Goal: Task Accomplishment & Management: Manage account settings

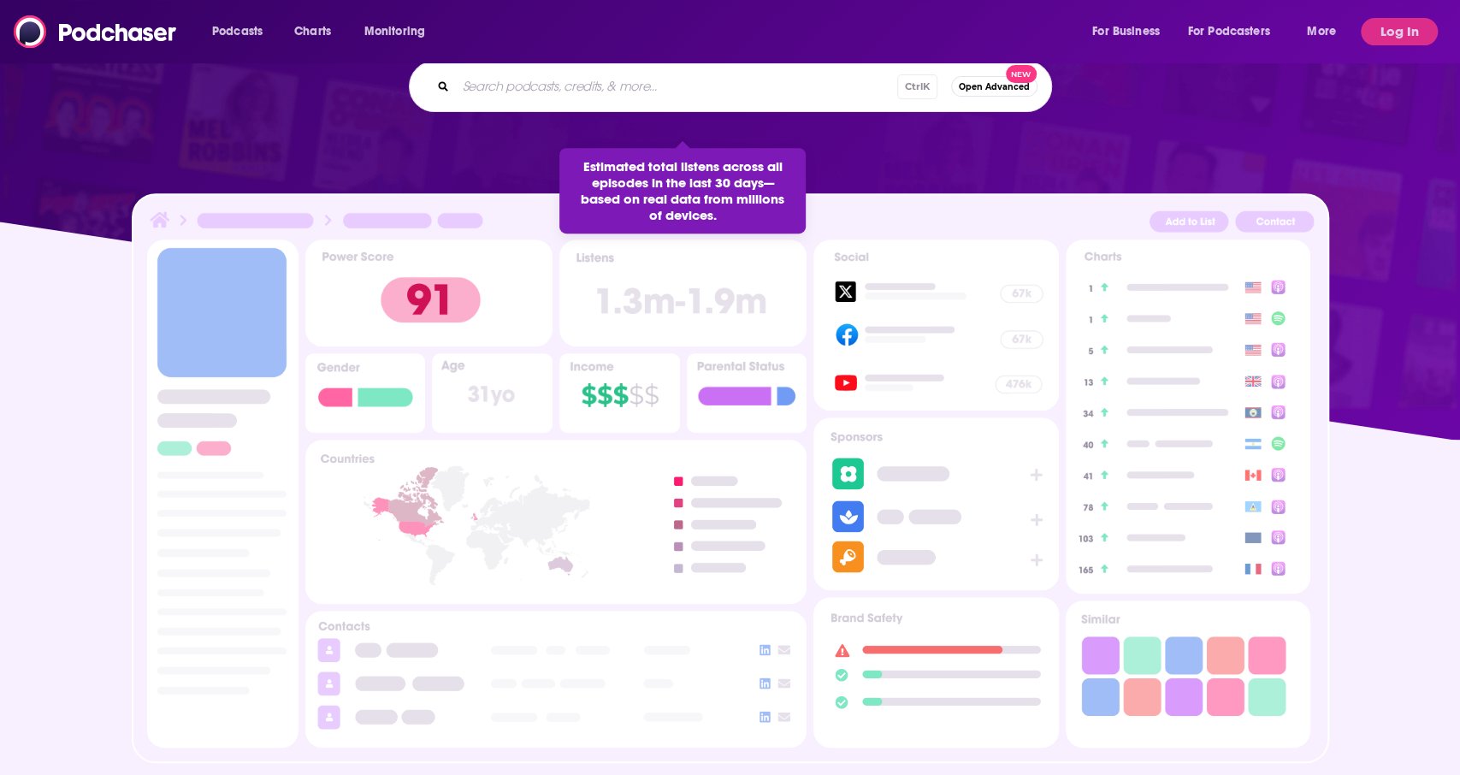
scroll to position [422, 0]
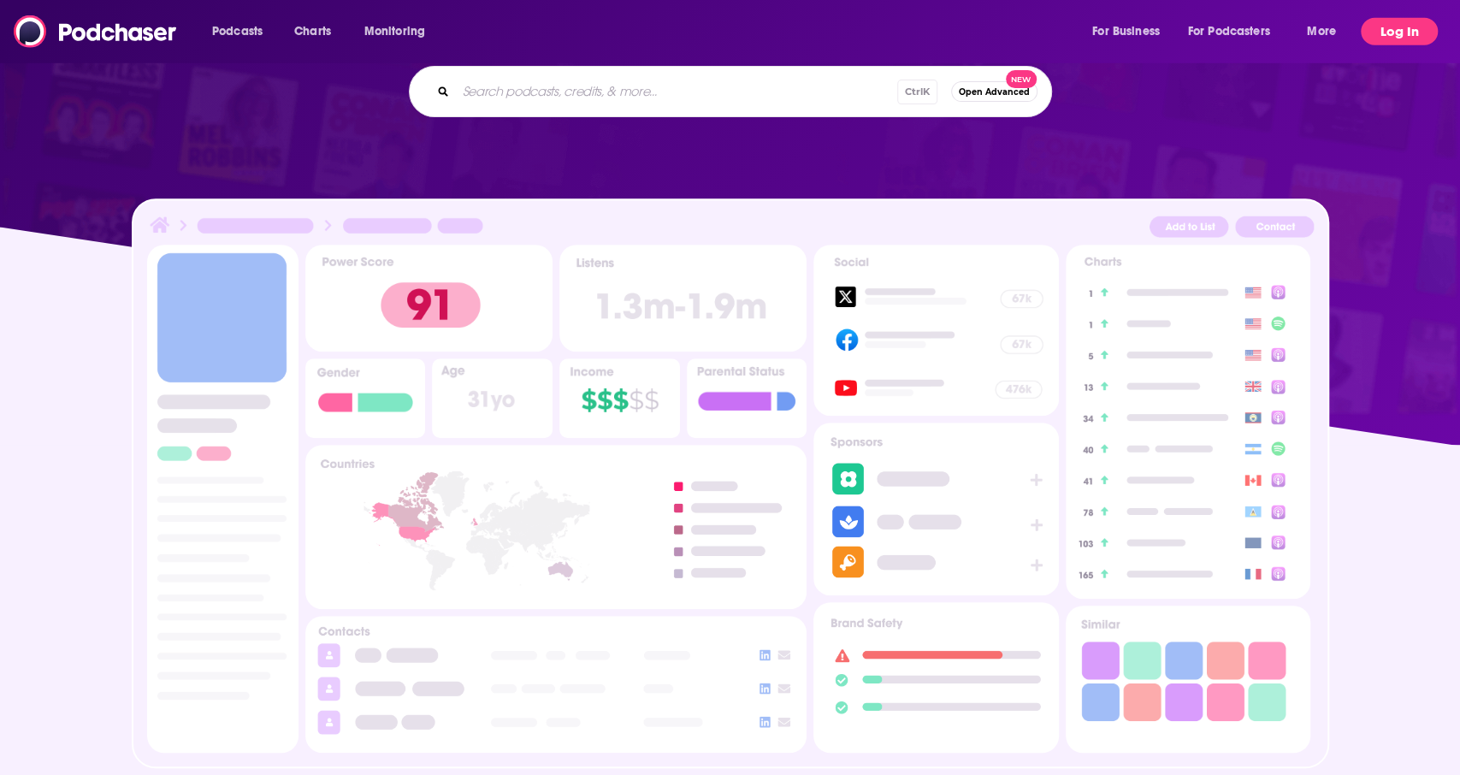
click at [1407, 31] on button "Log In" at bounding box center [1399, 31] width 77 height 27
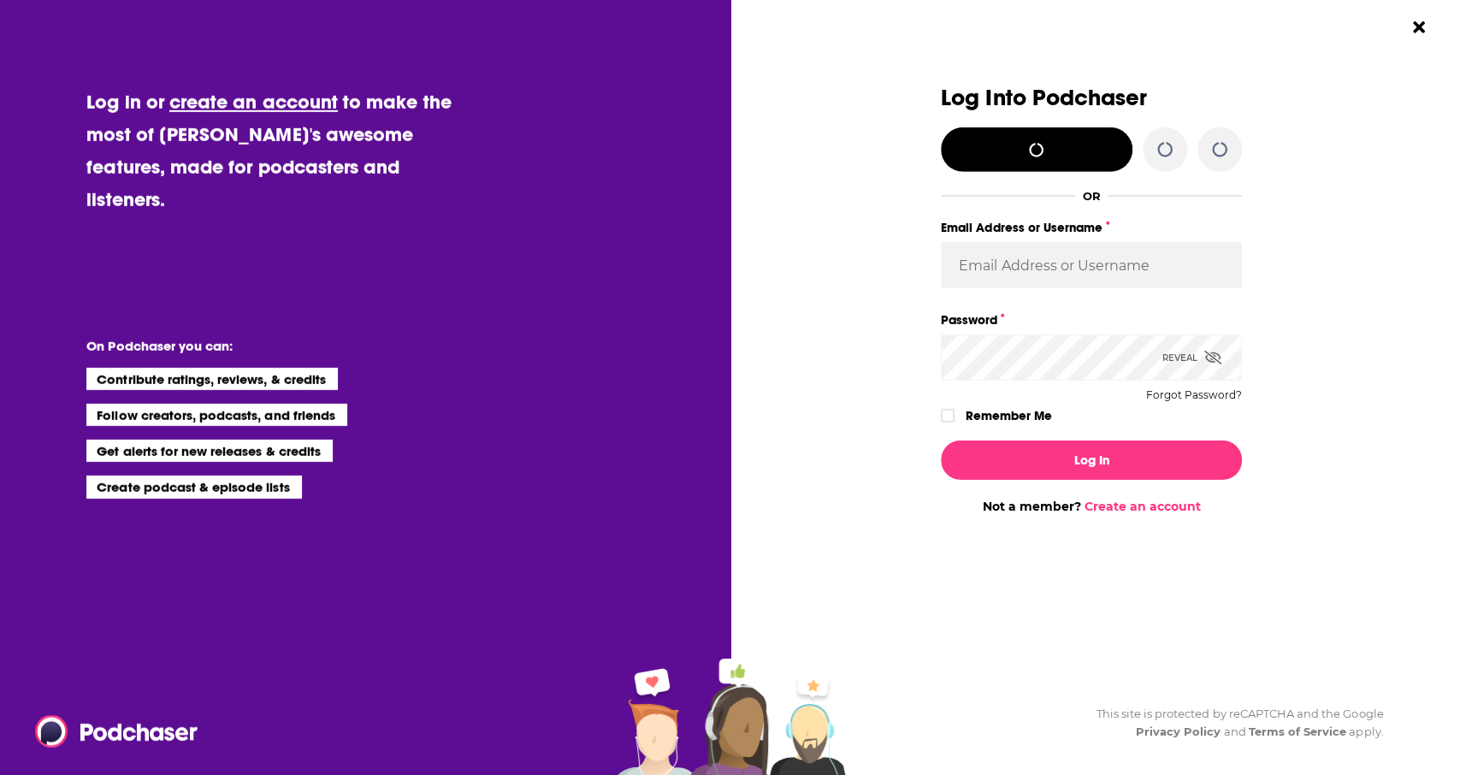
scroll to position [0, 0]
click at [1099, 268] on input "Email Address or Username" at bounding box center [1091, 265] width 301 height 46
type input "[PERSON_NAME][EMAIL_ADDRESS][DOMAIN_NAME]"
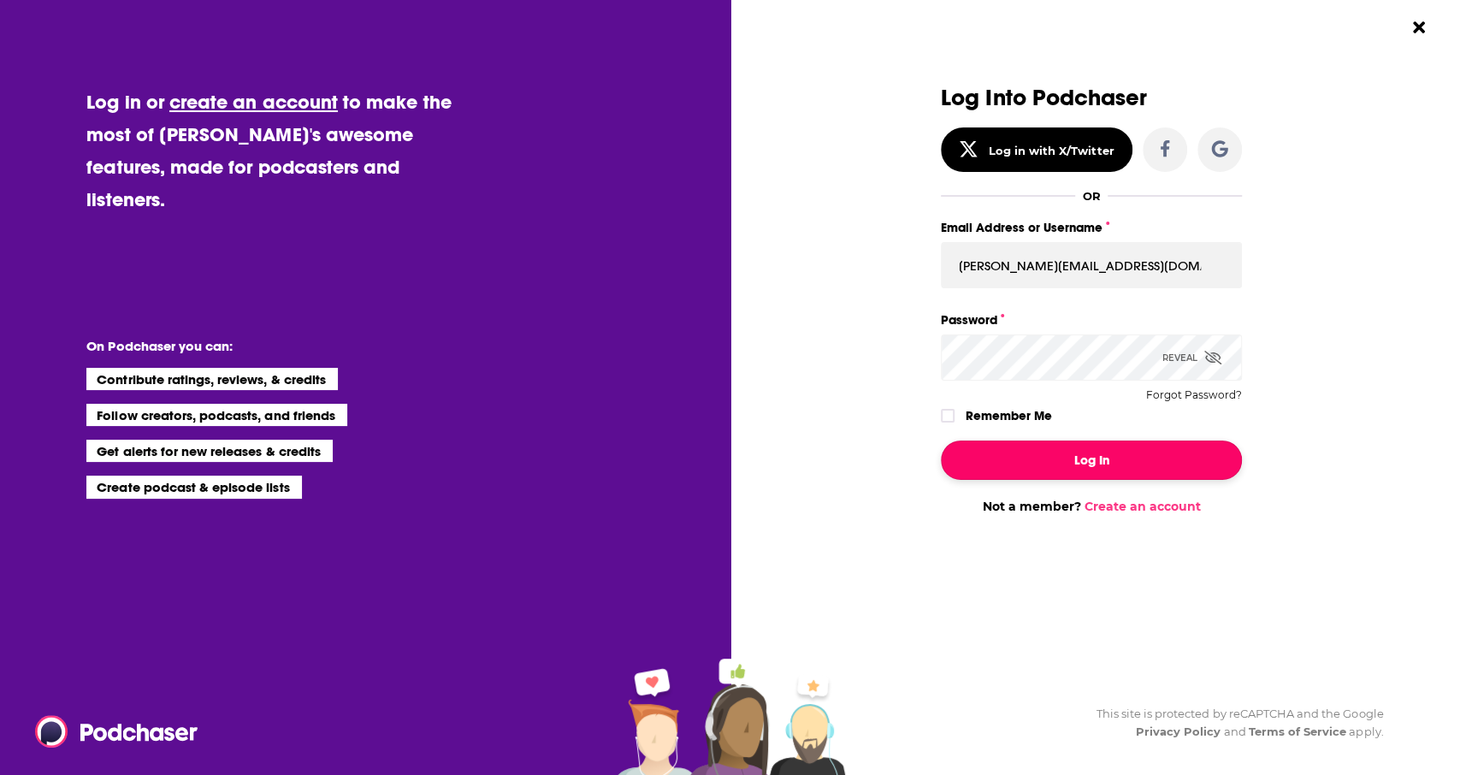
click at [1080, 451] on button "Log In" at bounding box center [1091, 459] width 301 height 39
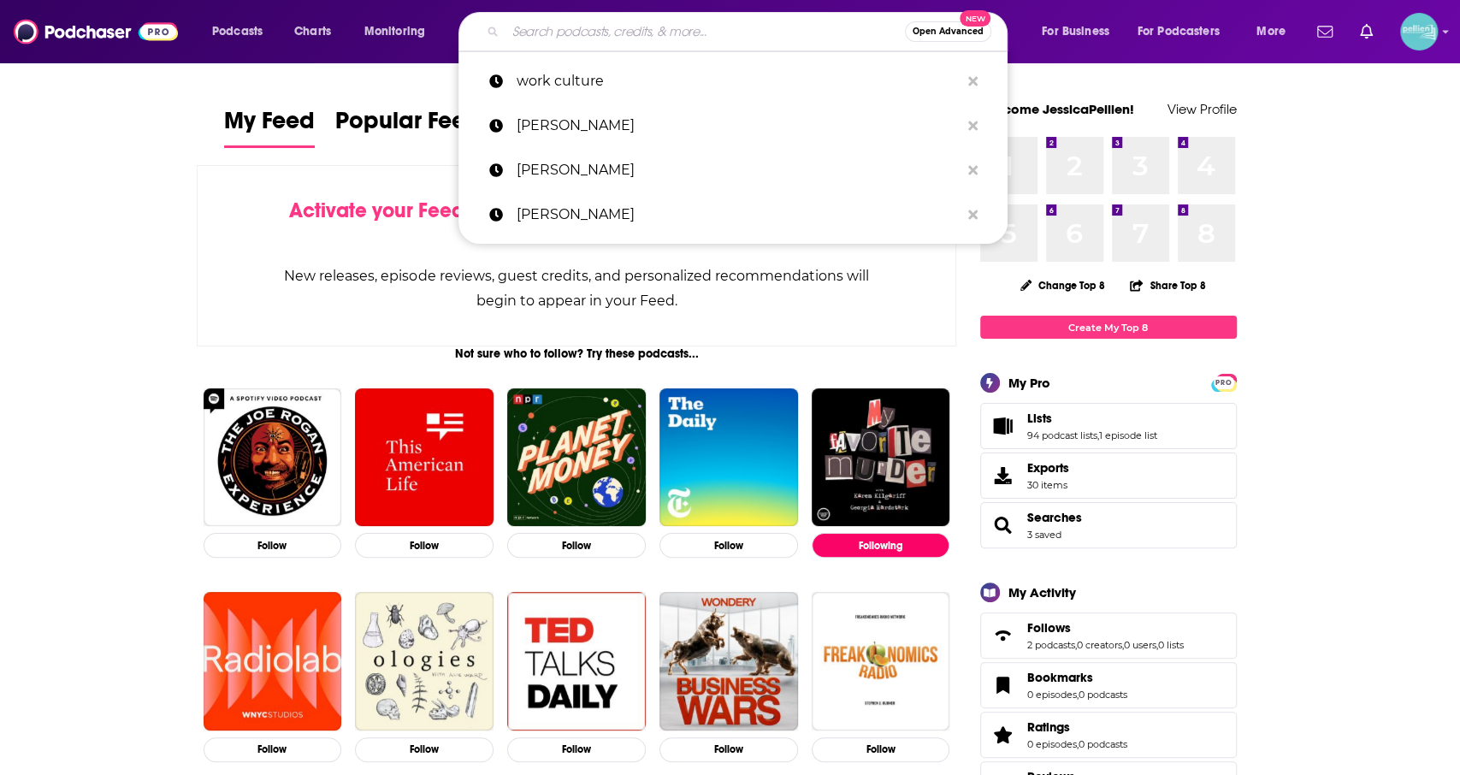
click at [564, 38] on input "Search podcasts, credits, & more..." at bounding box center [704, 31] width 399 height 27
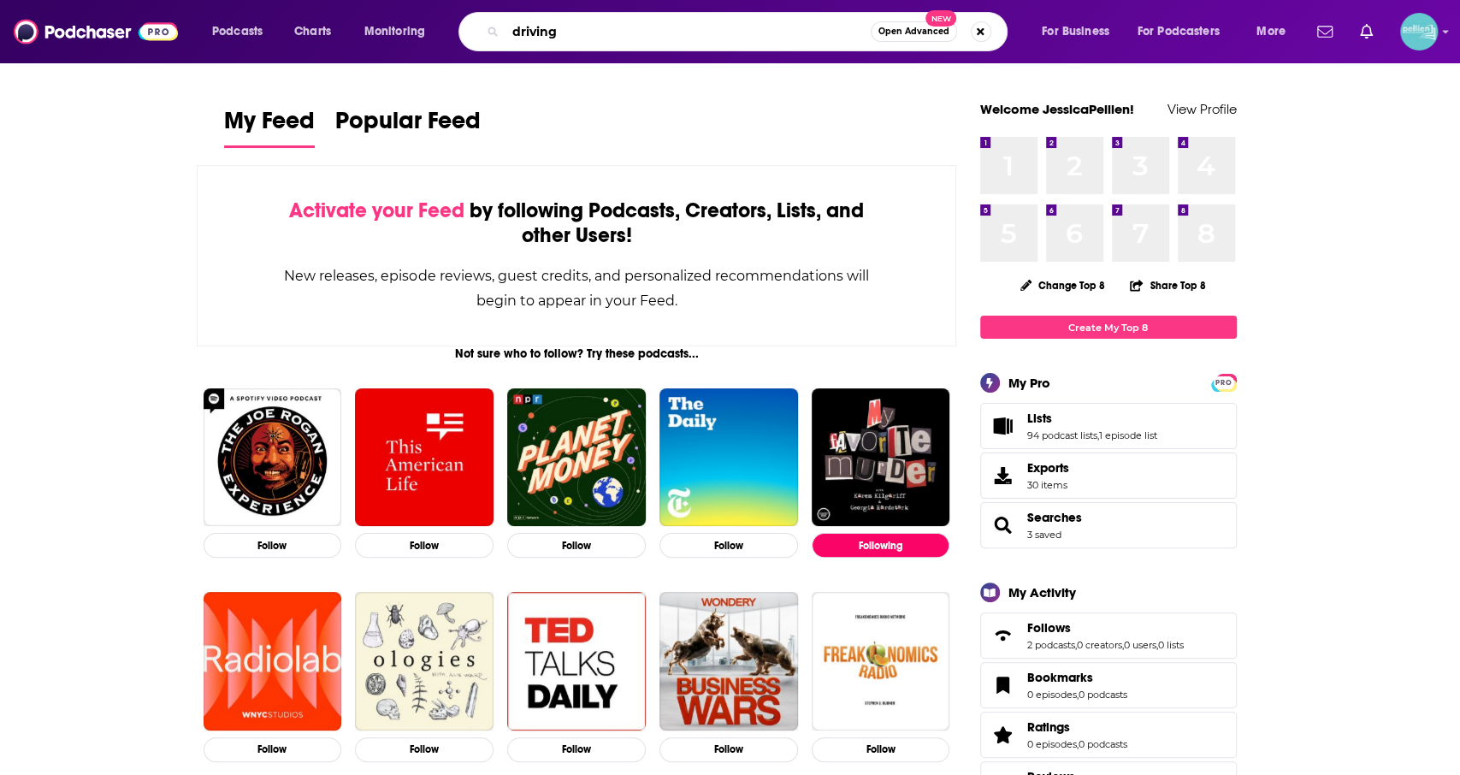
type input "driving"
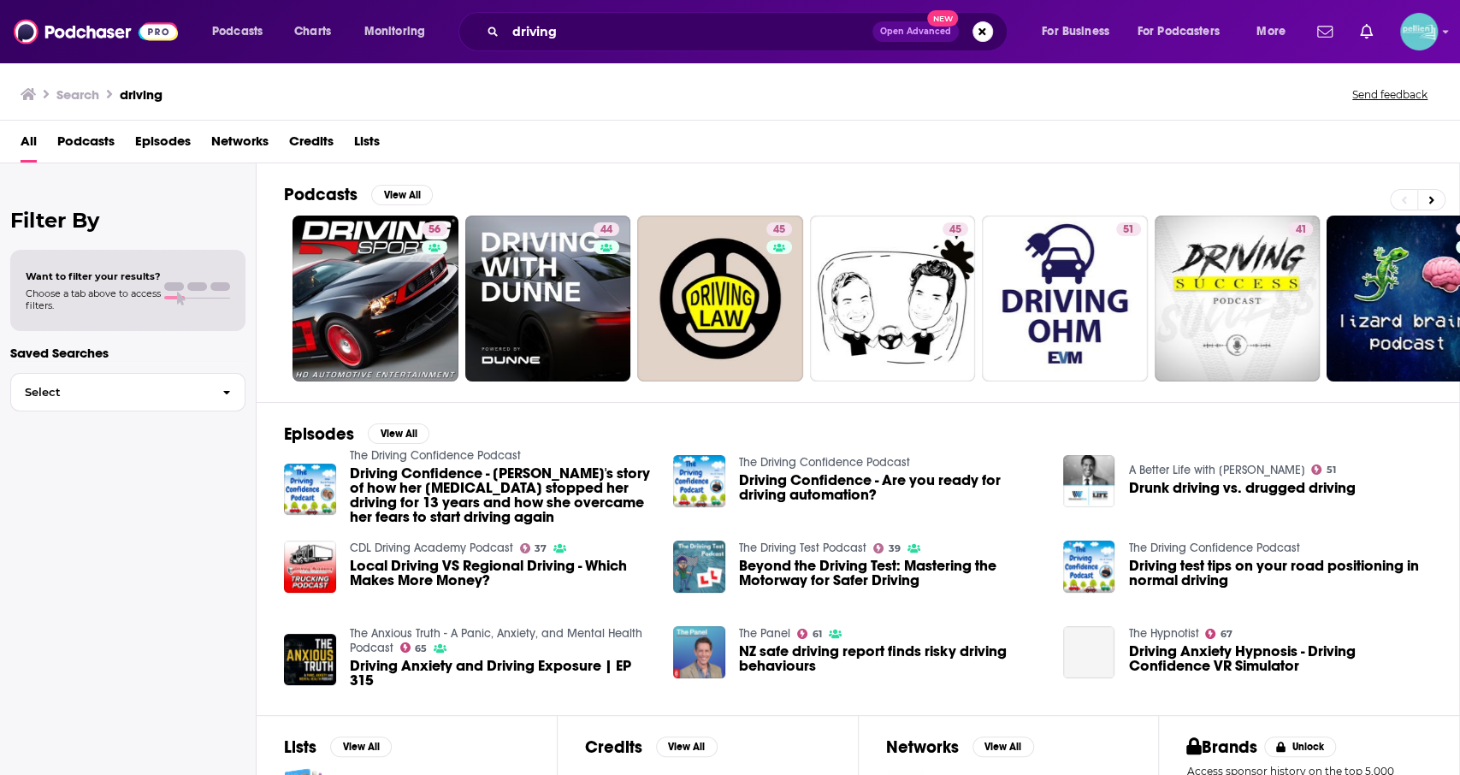
click at [91, 132] on span "Podcasts" at bounding box center [85, 144] width 57 height 35
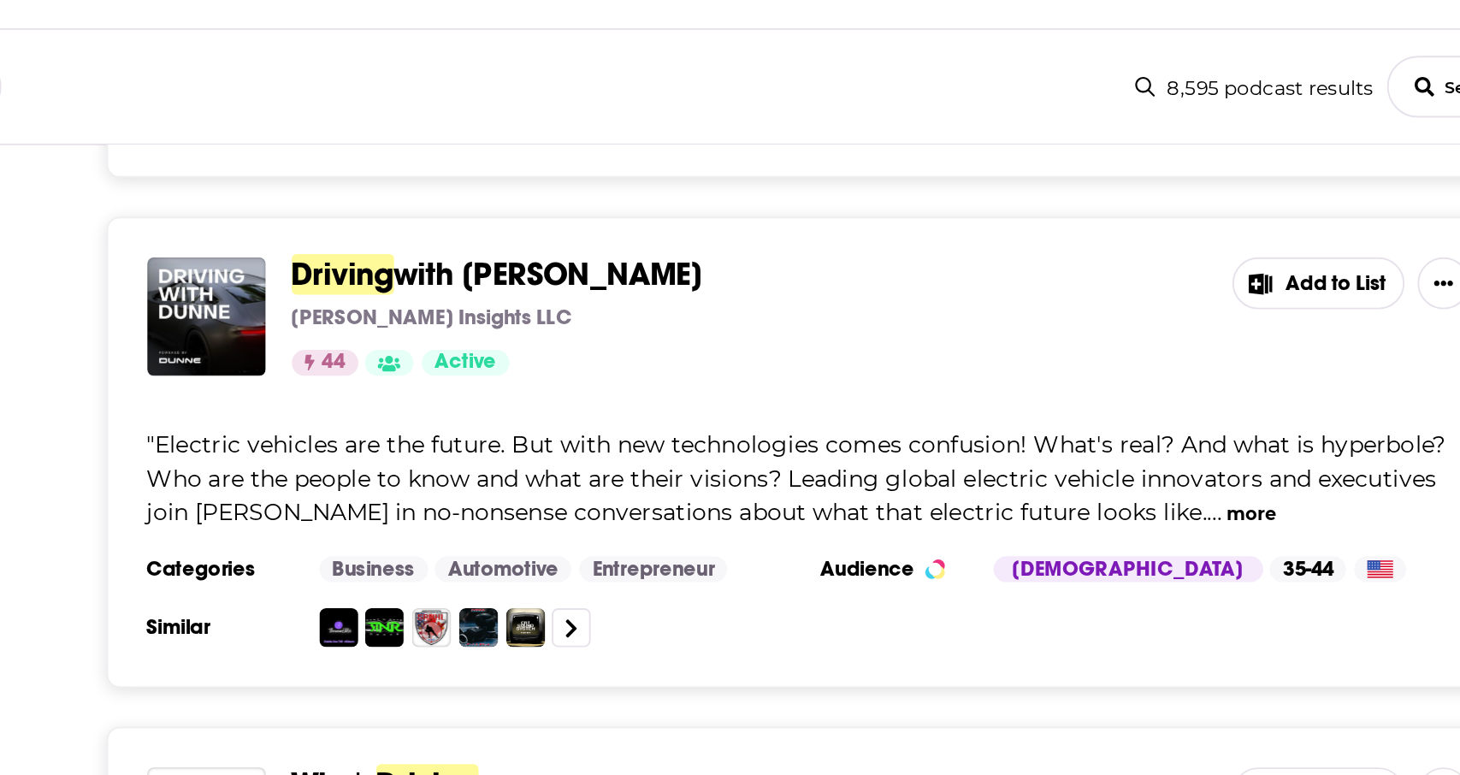
scroll to position [494, 0]
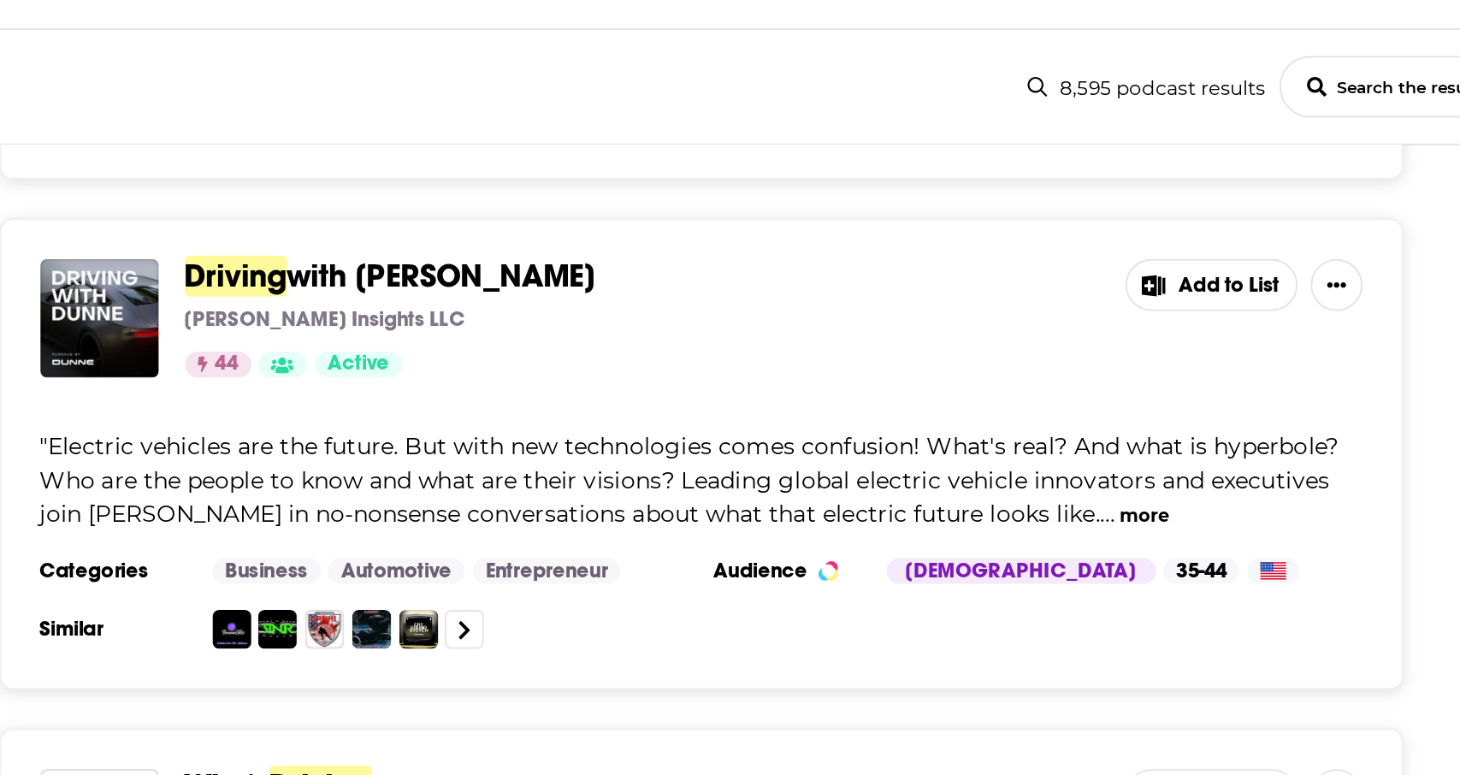
click at [1071, 415] on span "..." at bounding box center [1074, 417] width 8 height 15
click at [1077, 418] on span "" Electric vehicles are the future. But with new technologies comes confusion! …" at bounding box center [853, 400] width 684 height 51
click at [1082, 418] on button "more" at bounding box center [1092, 419] width 27 height 15
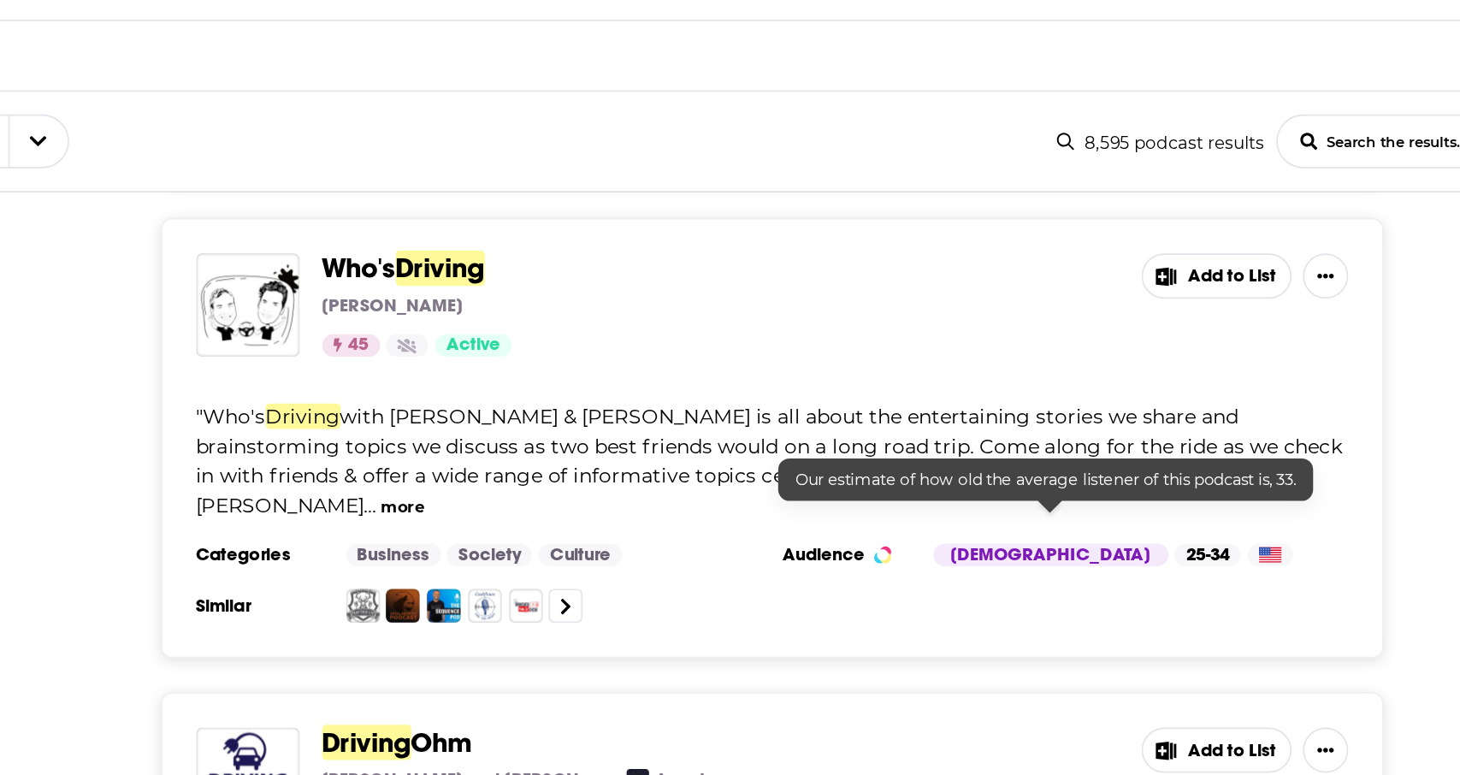
scroll to position [895, 0]
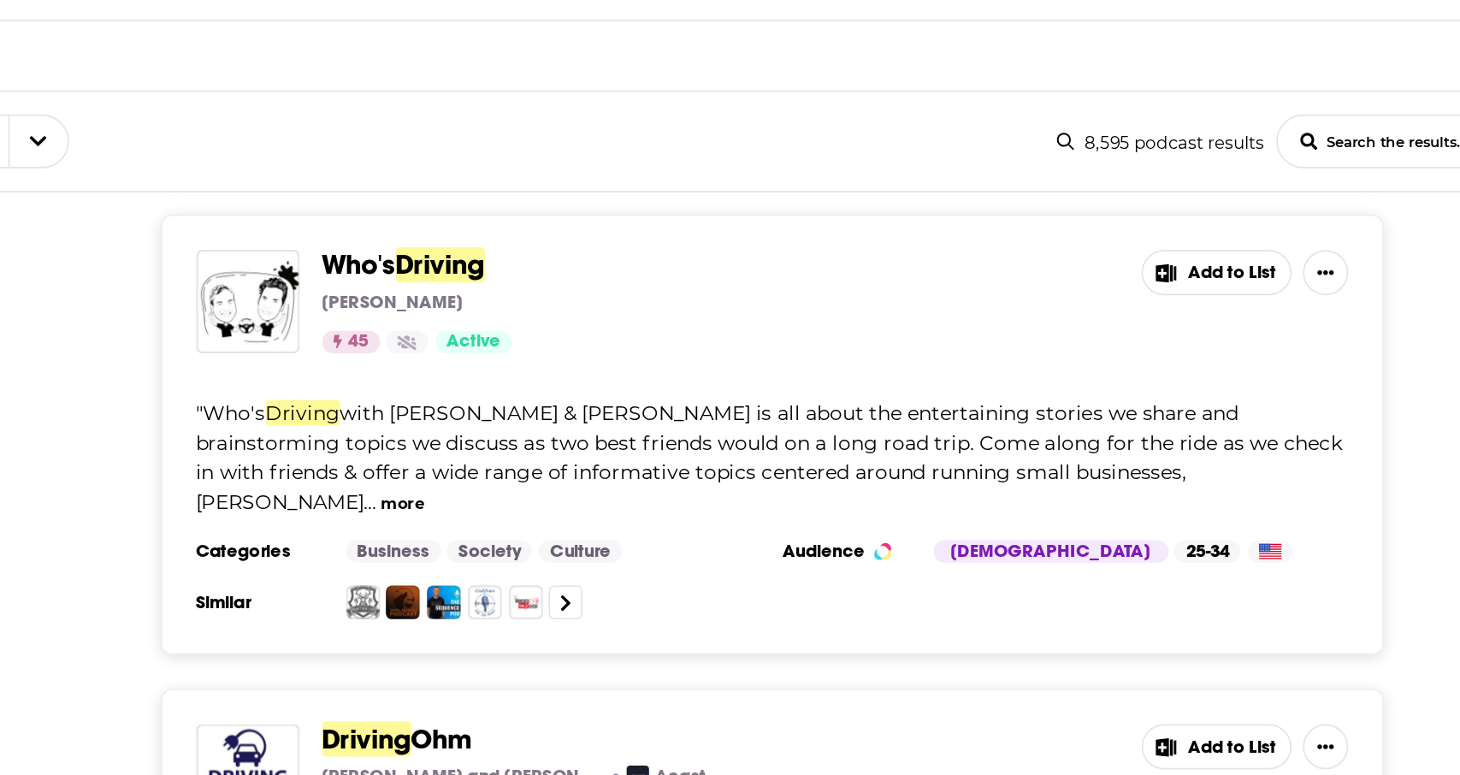
click at [649, 405] on button "more" at bounding box center [636, 412] width 27 height 15
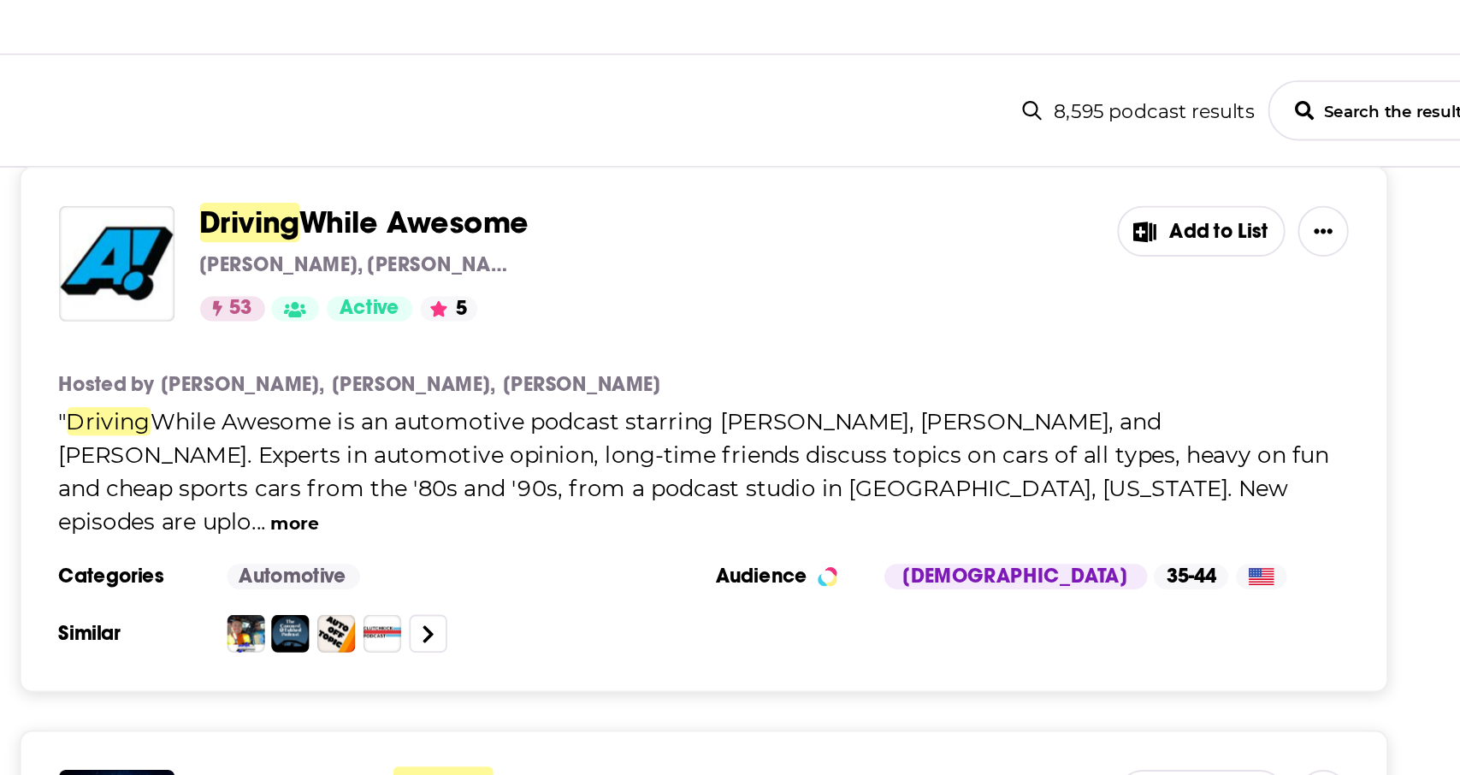
scroll to position [1712, 0]
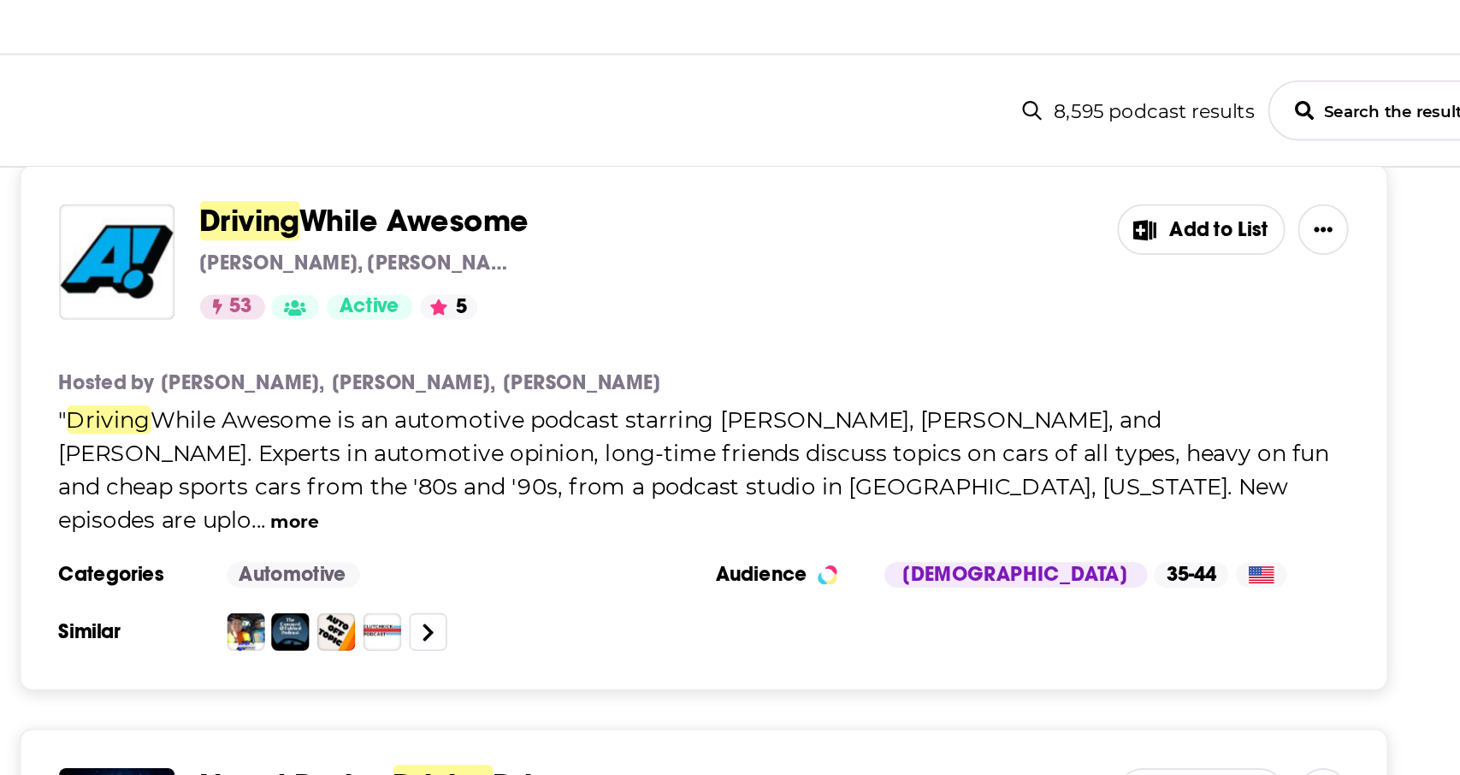
click at [652, 408] on button "more" at bounding box center [638, 415] width 27 height 15
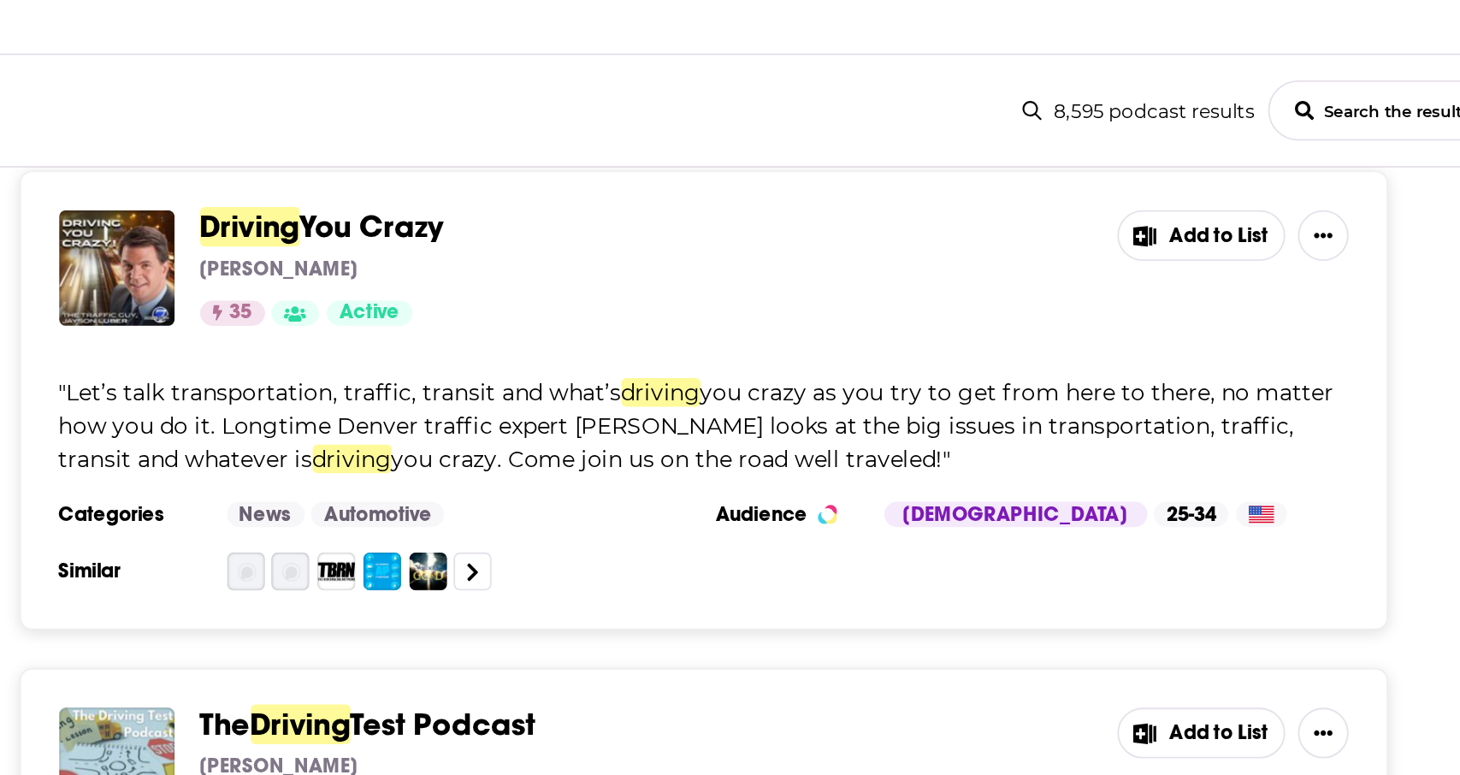
scroll to position [2264, 0]
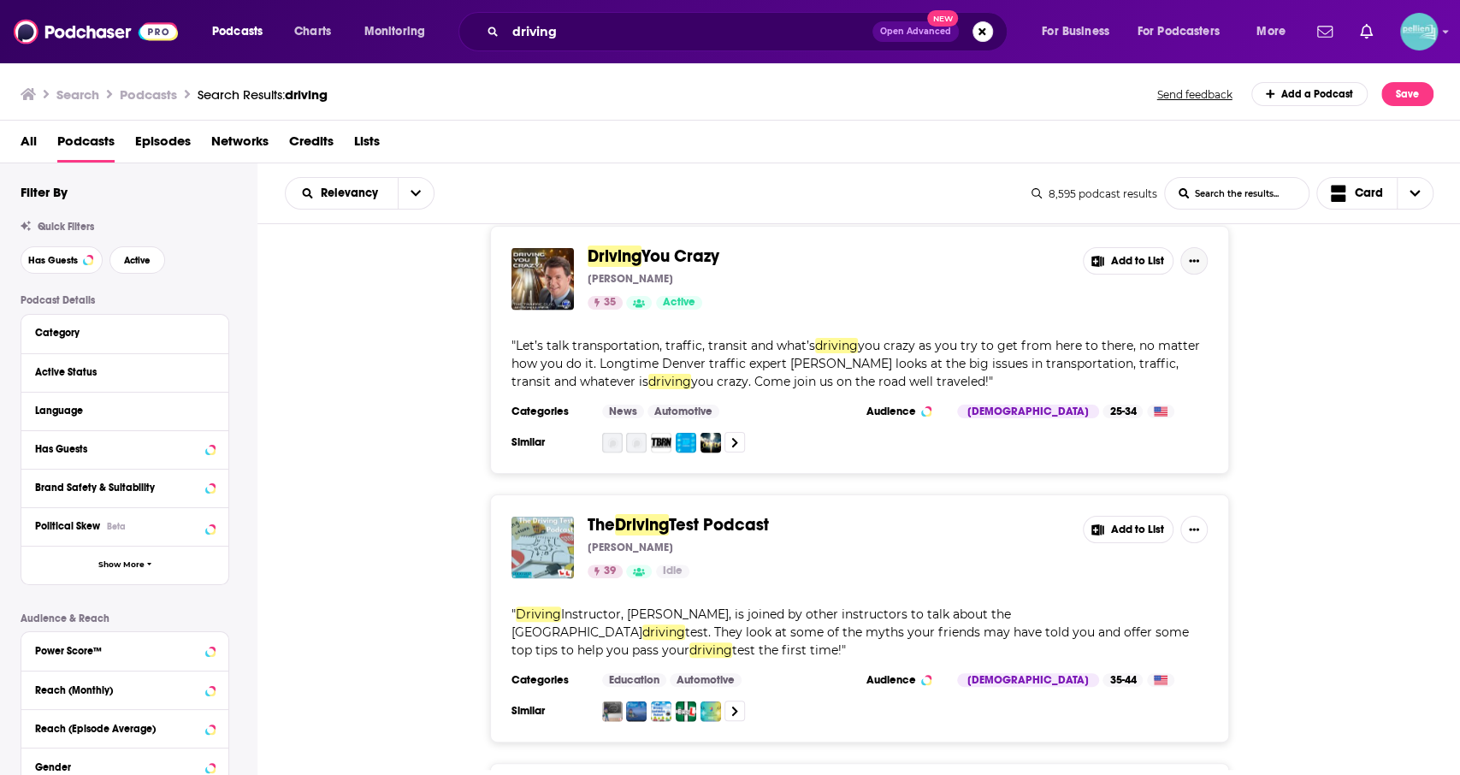
click at [1196, 258] on icon "Show More Button" at bounding box center [1194, 261] width 10 height 10
click at [1144, 261] on button "Add to List" at bounding box center [1128, 260] width 91 height 27
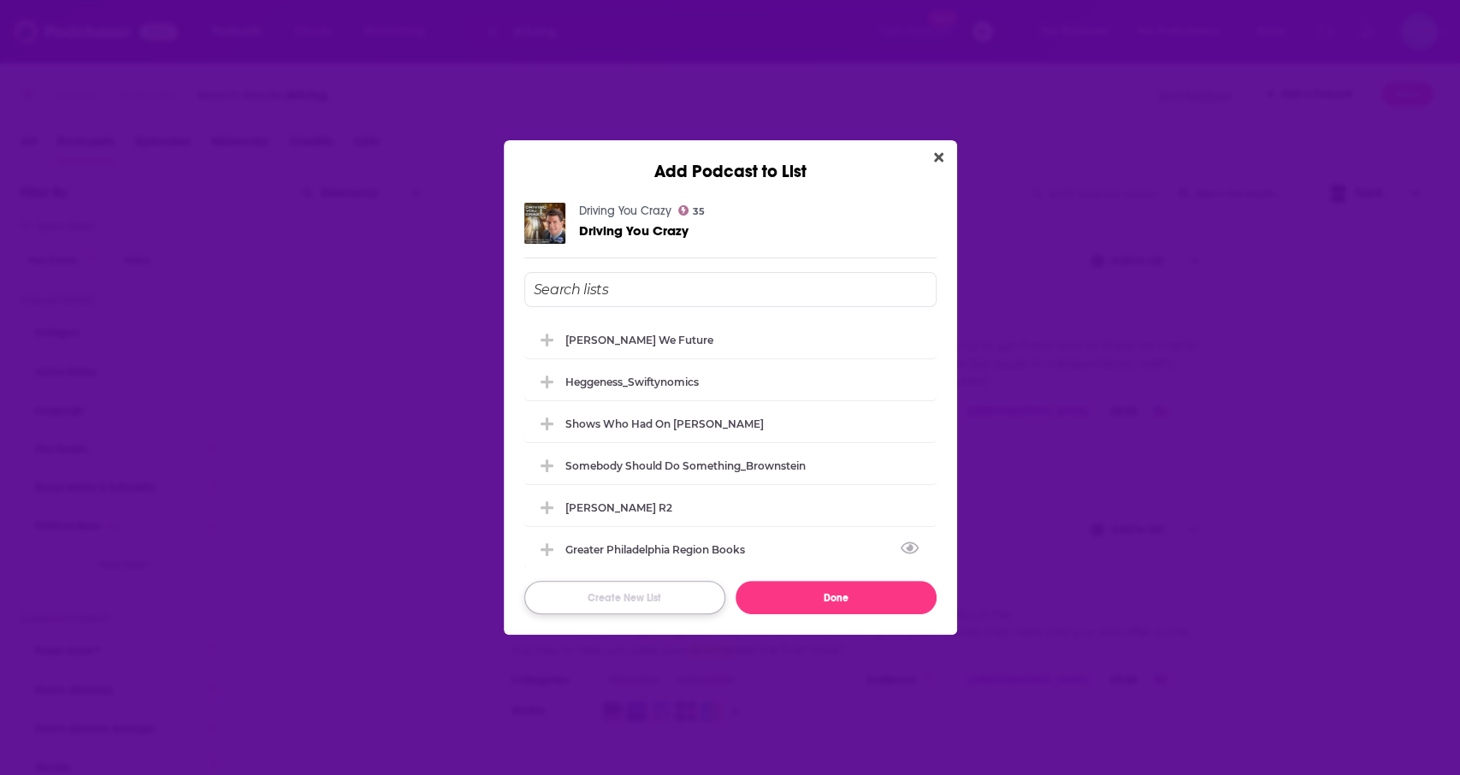
click at [618, 599] on button "Create New List" at bounding box center [624, 597] width 201 height 33
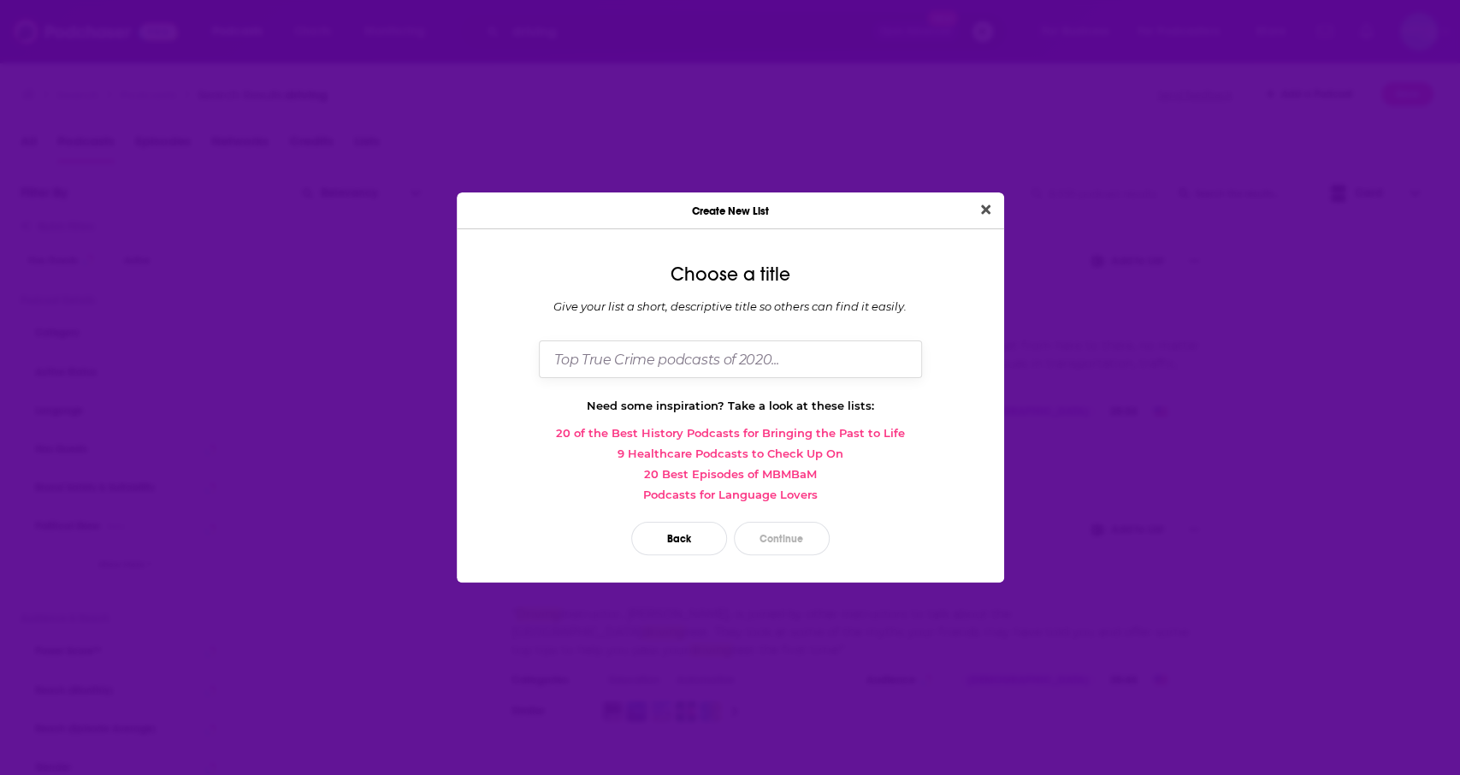
click at [722, 371] on input "Dialog" at bounding box center [730, 358] width 383 height 37
click at [586, 351] on input "Obst Part 2" at bounding box center [730, 358] width 383 height 37
type input "Obst Saving Ourselves from Big Car Part 2"
click at [782, 541] on button "Continue" at bounding box center [782, 538] width 96 height 33
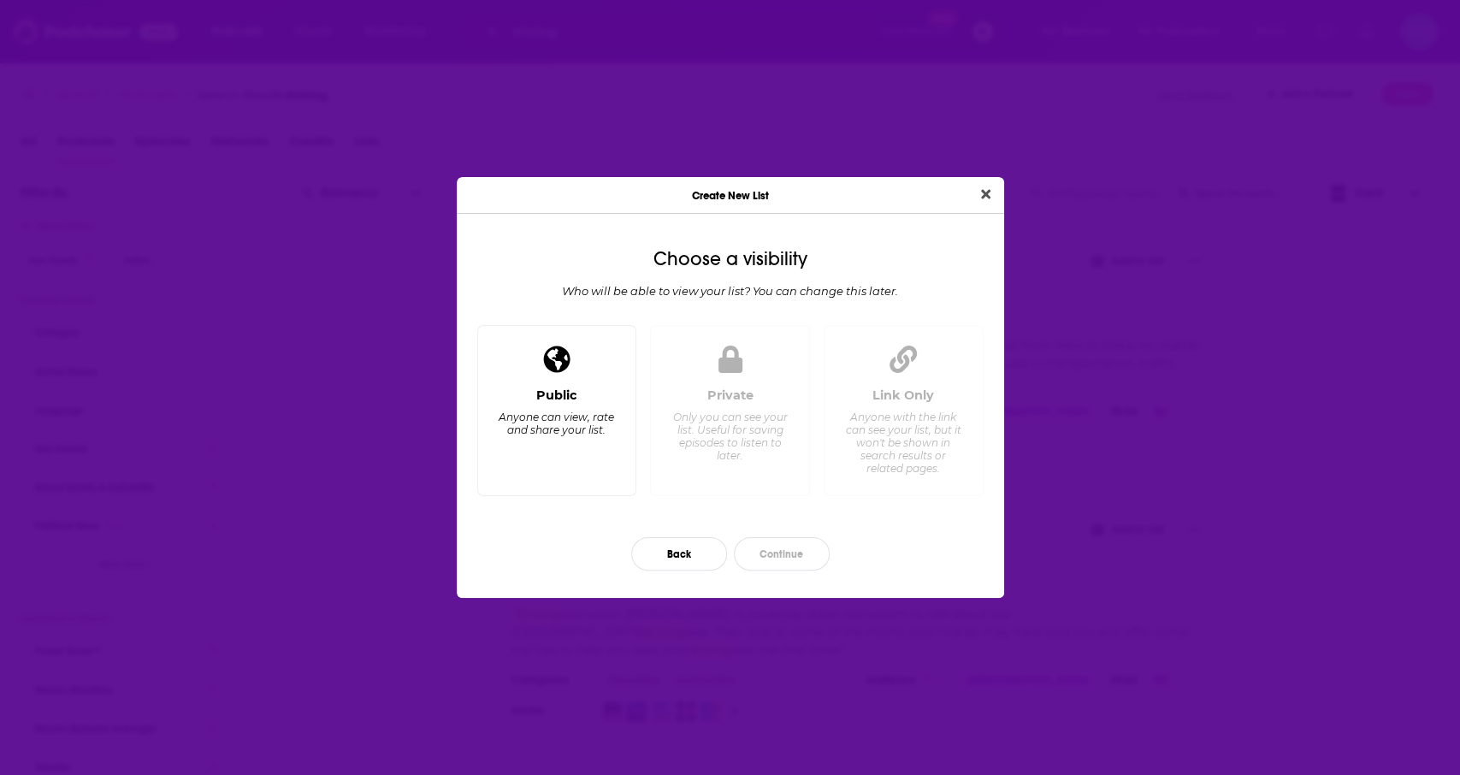
click at [605, 403] on div "Public Anyone can view, rate and share your list." at bounding box center [557, 434] width 131 height 95
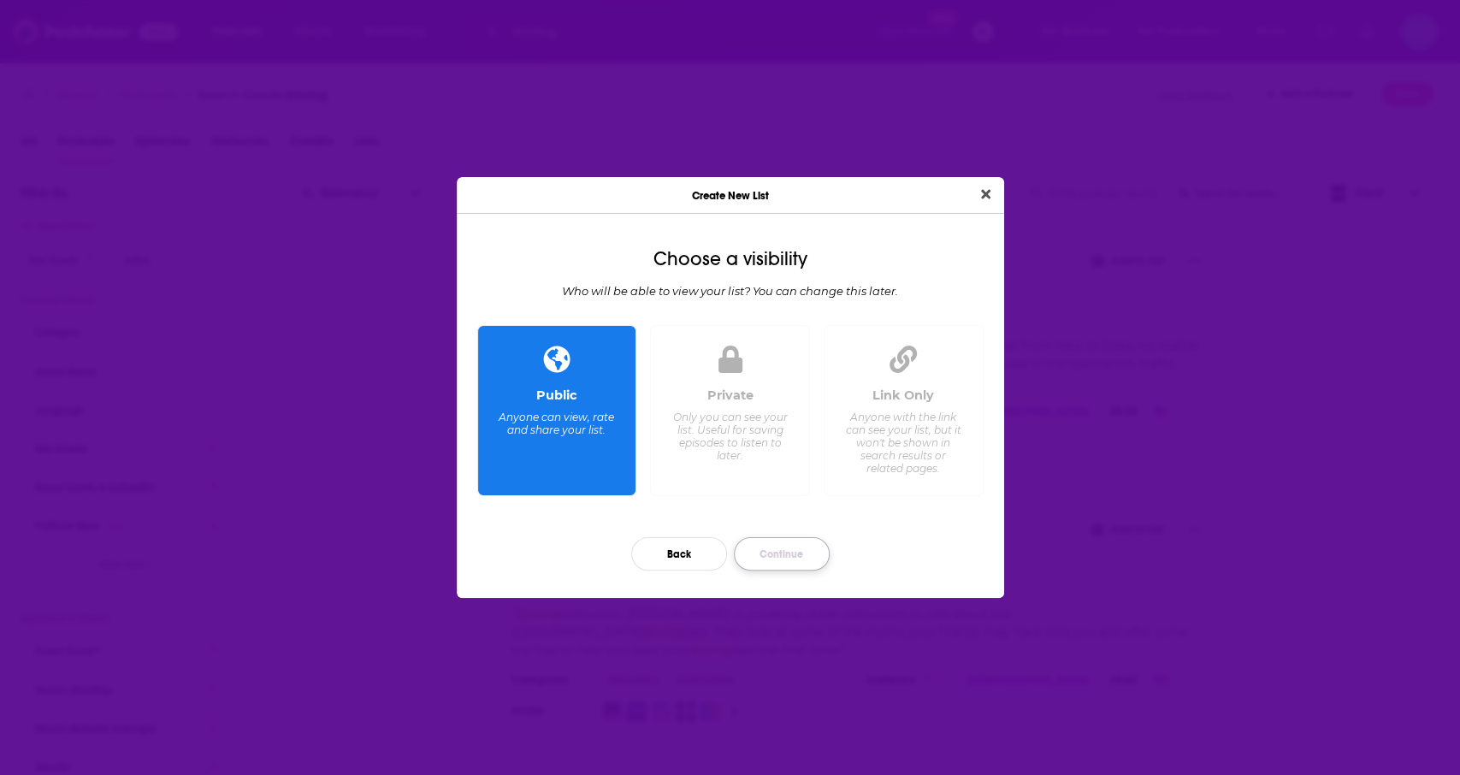
click at [776, 560] on button "Continue" at bounding box center [782, 553] width 96 height 33
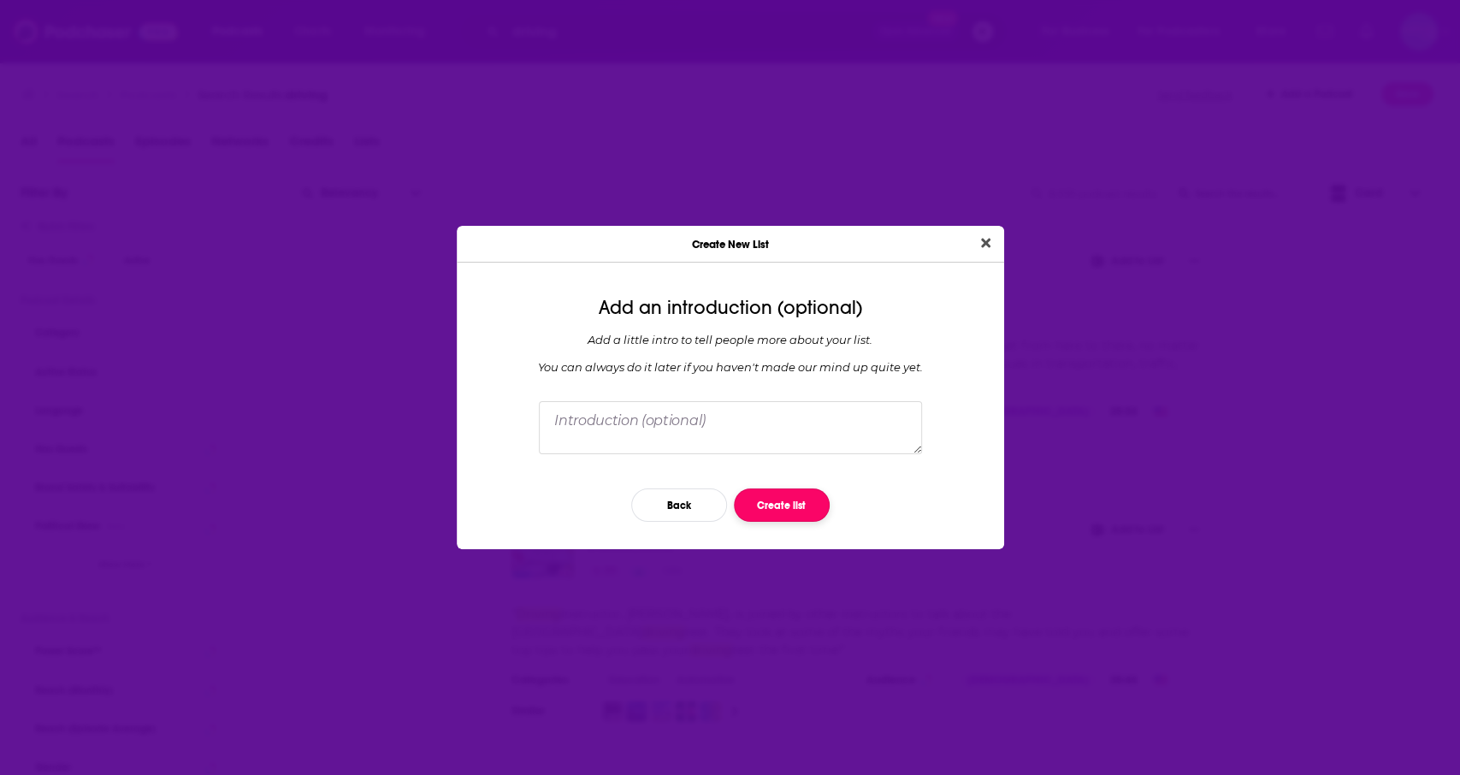
click at [815, 513] on button "Create list" at bounding box center [782, 504] width 96 height 33
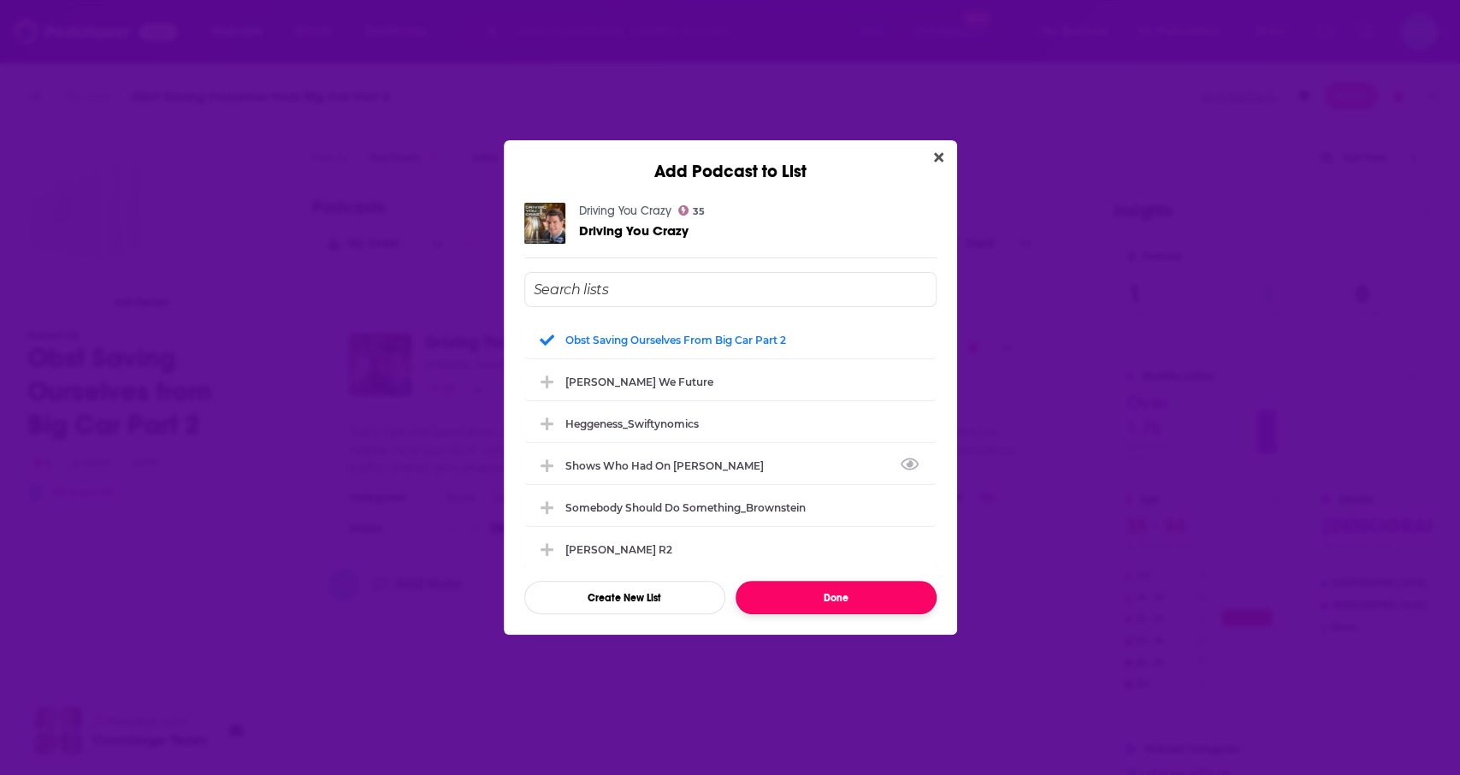
click at [887, 606] on button "Done" at bounding box center [835, 597] width 201 height 33
click at [887, 606] on div "Add Note" at bounding box center [685, 590] width 715 height 43
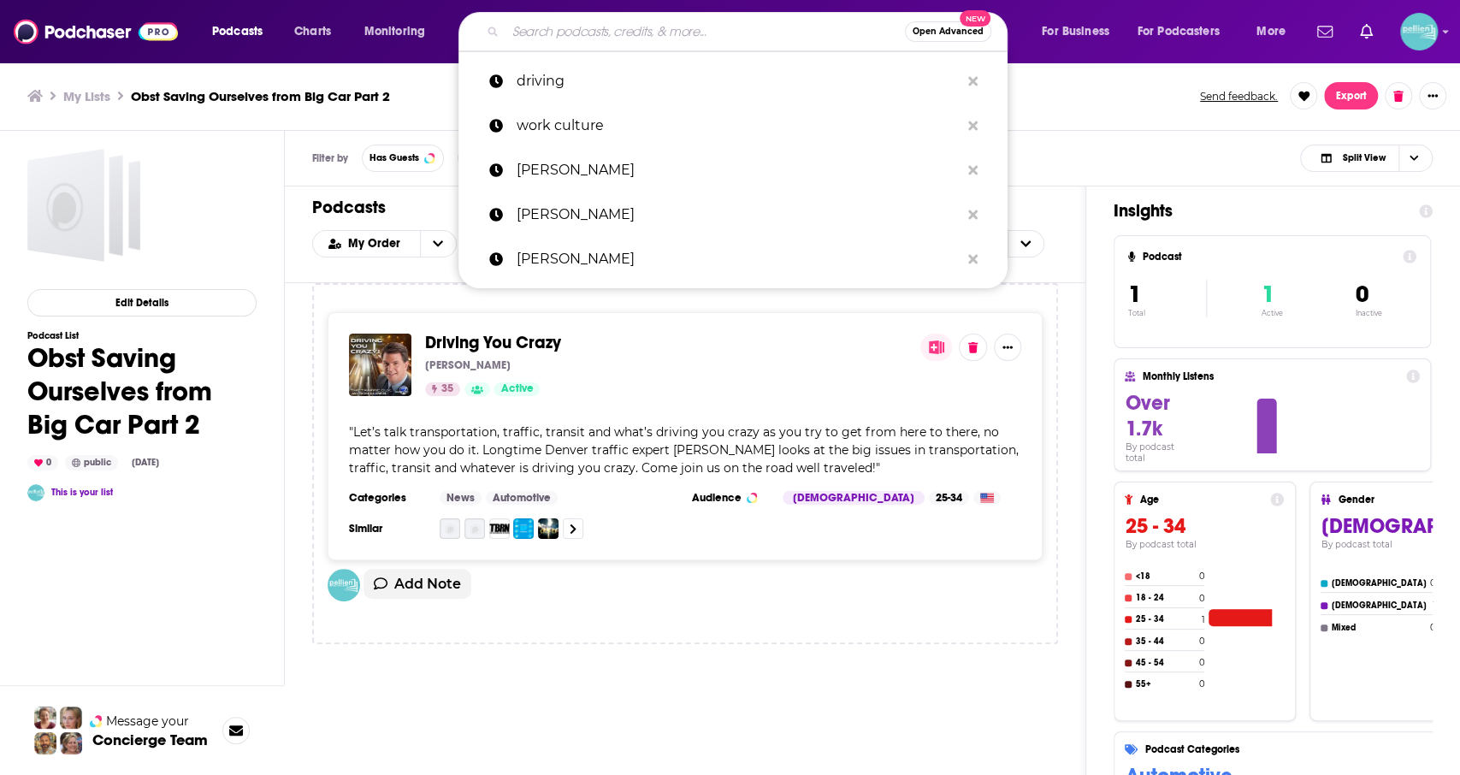
click at [542, 28] on input "Search podcasts, credits, & more..." at bounding box center [704, 31] width 399 height 27
click at [575, 82] on p "driving" at bounding box center [737, 81] width 443 height 44
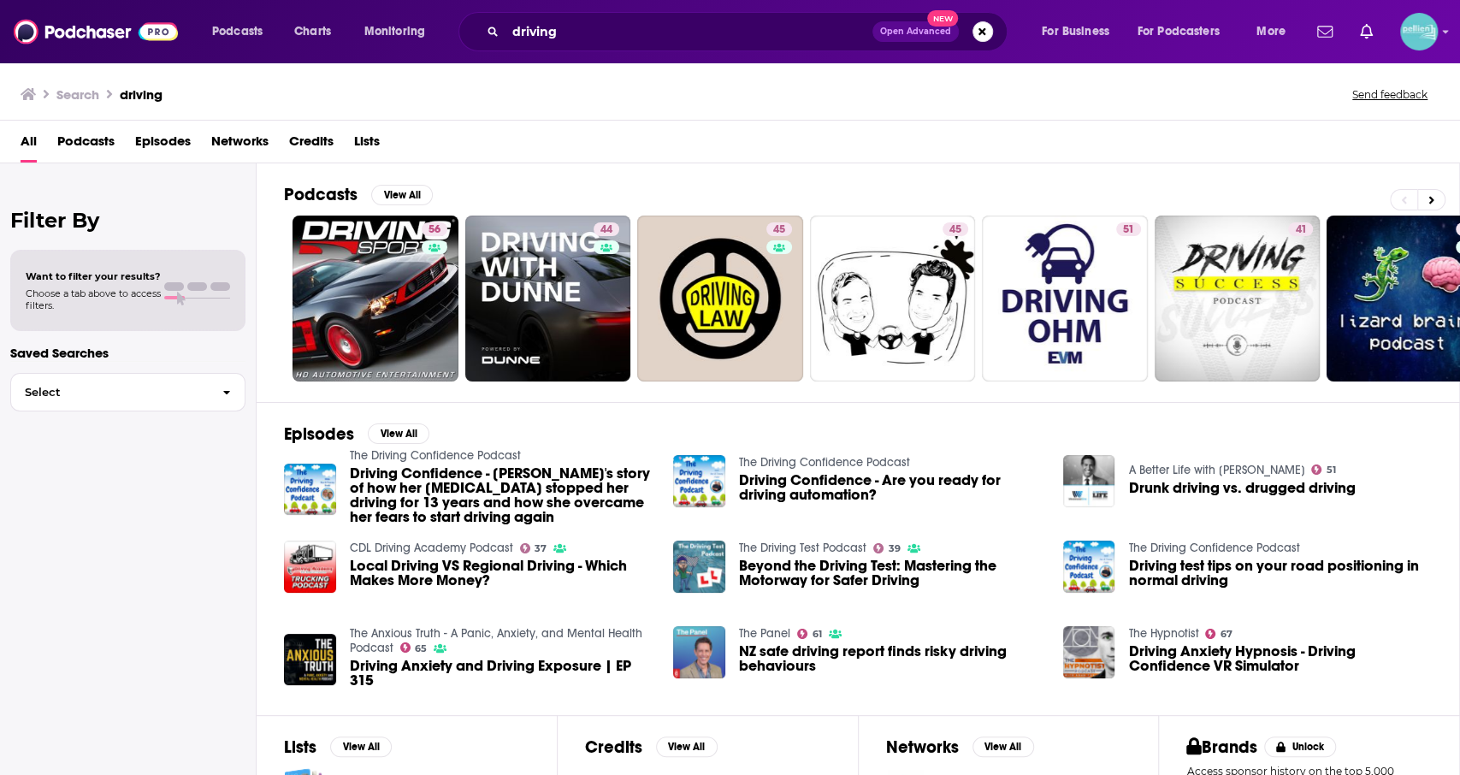
click at [104, 138] on span "Podcasts" at bounding box center [85, 144] width 57 height 35
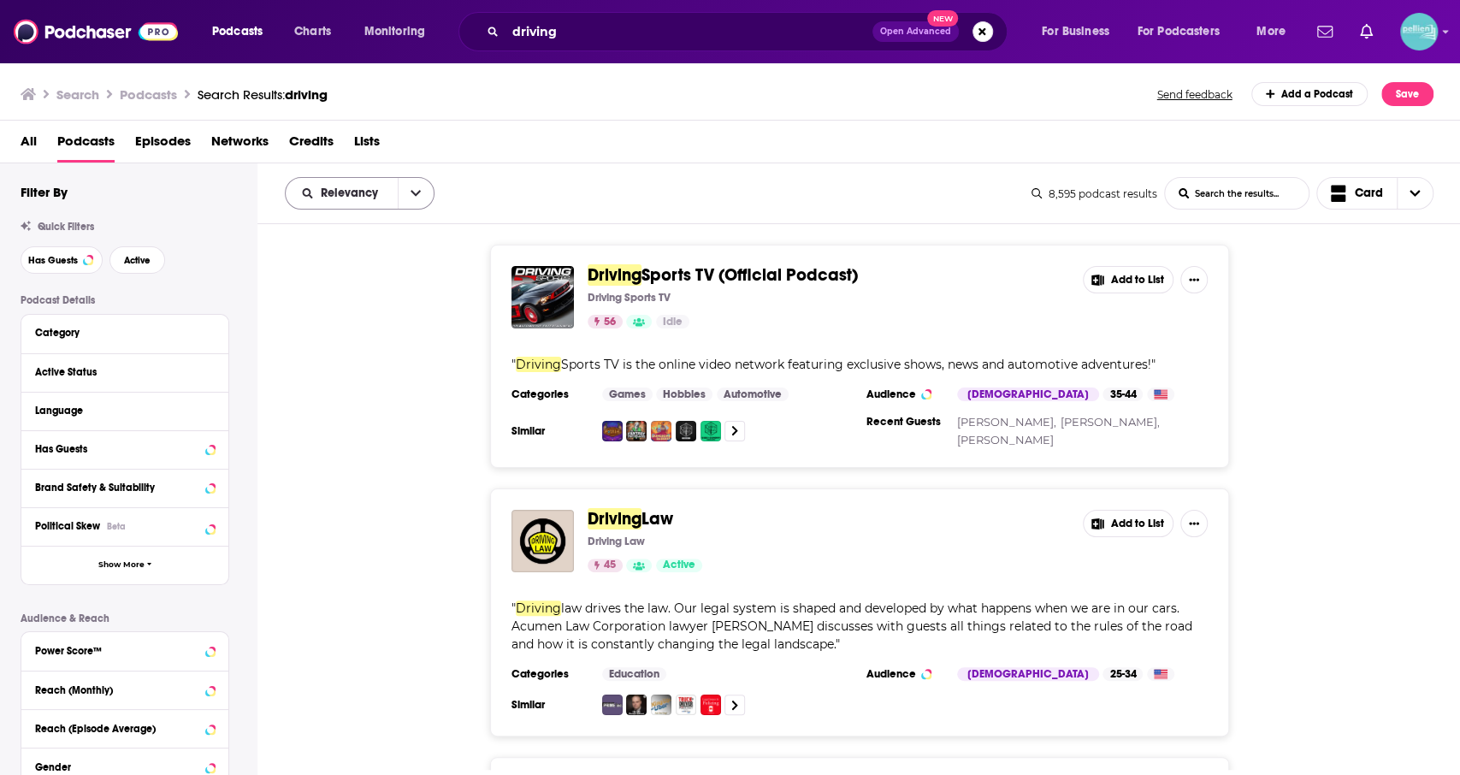
click at [404, 186] on button "open menu" at bounding box center [416, 193] width 36 height 31
click at [345, 340] on span "Power Score" at bounding box center [370, 338] width 101 height 9
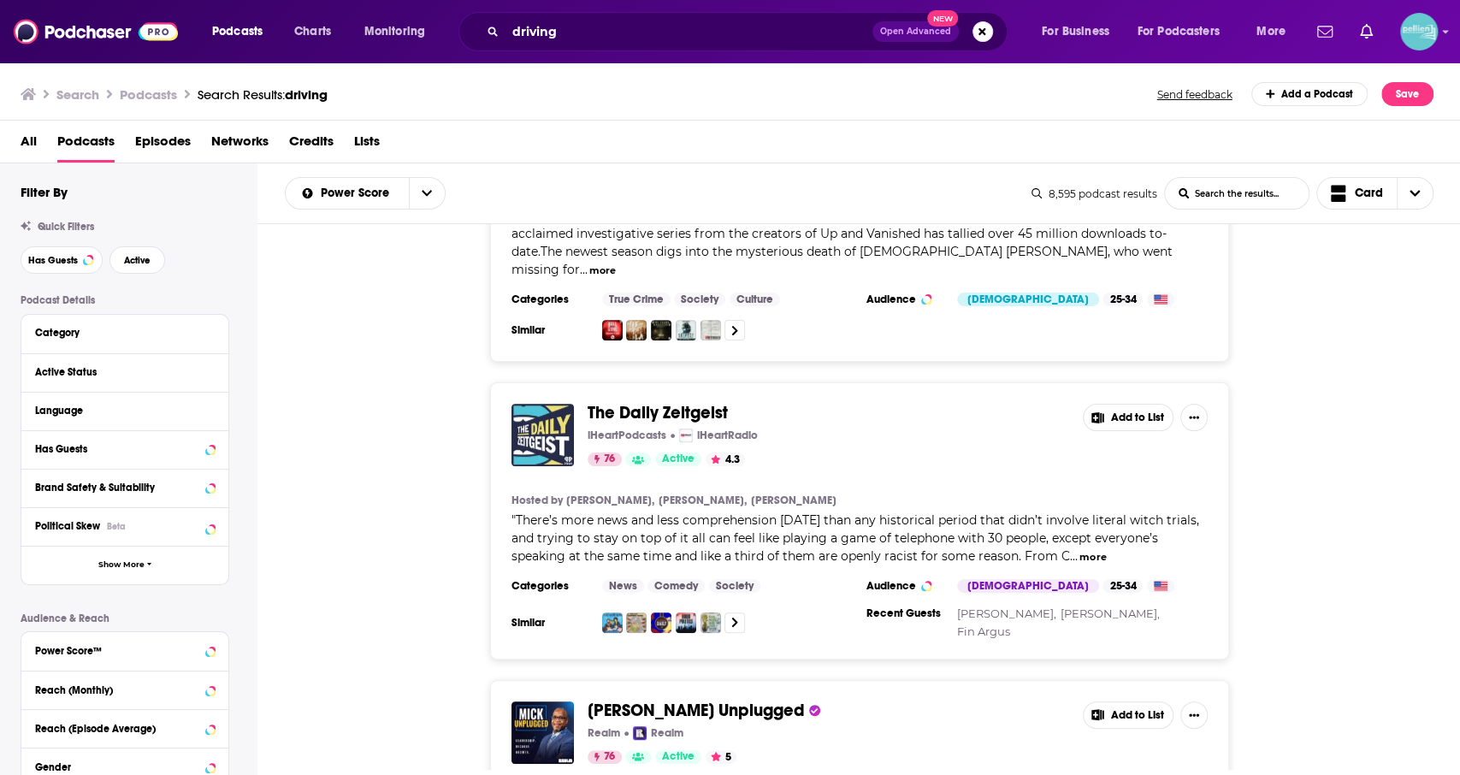
scroll to position [499, 0]
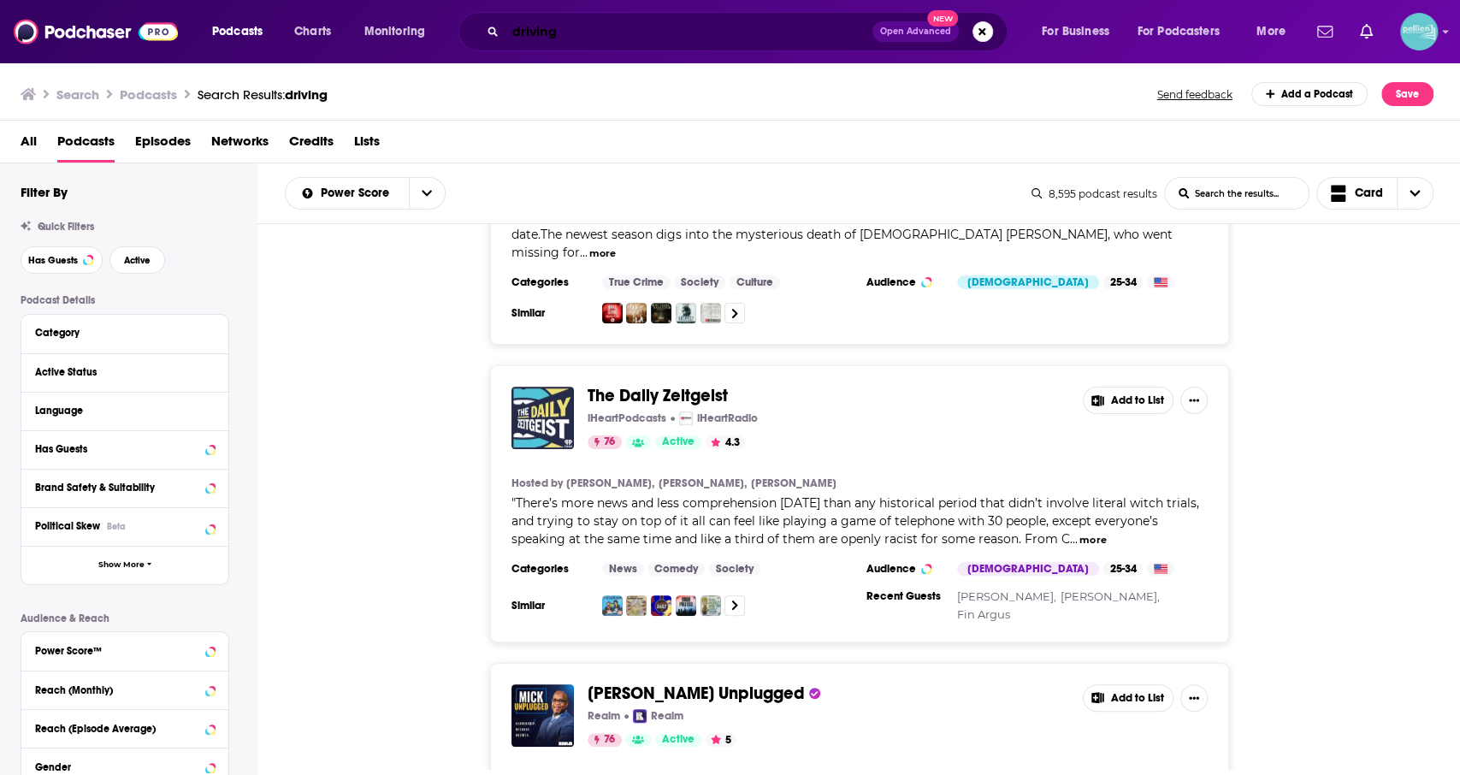
click at [548, 27] on input "driving" at bounding box center [688, 31] width 367 height 27
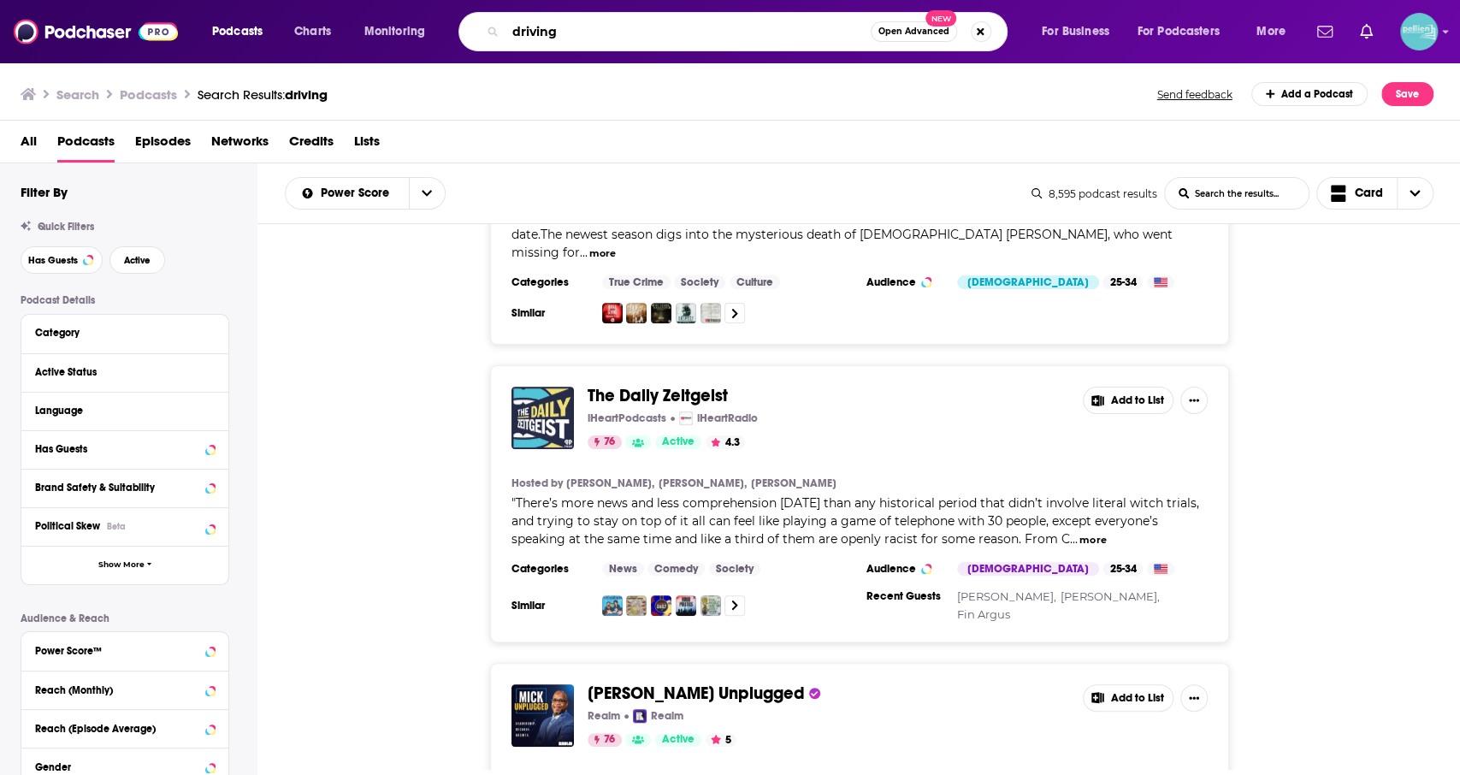
click at [548, 27] on input "driving" at bounding box center [687, 31] width 365 height 27
type input "transportation"
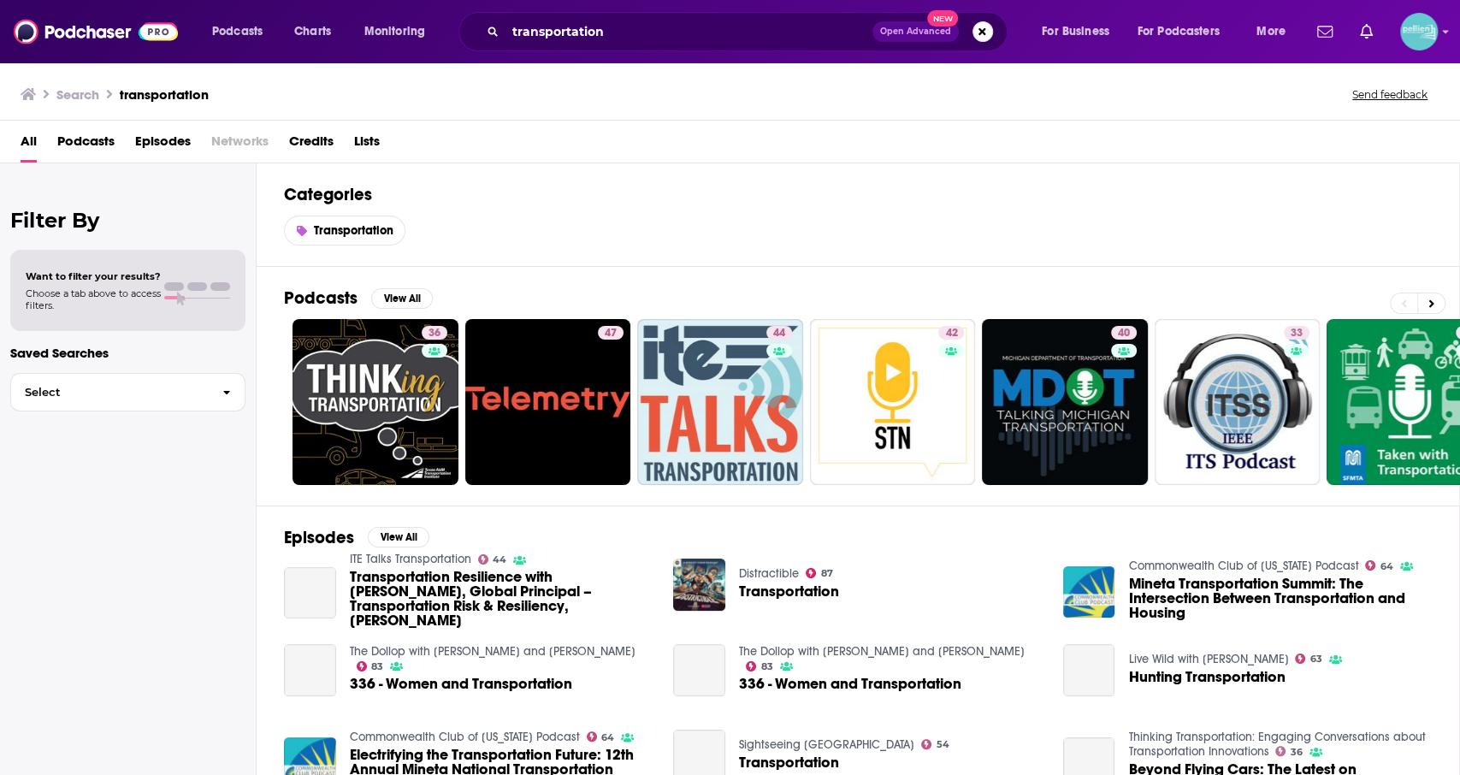
click at [75, 129] on span "Podcasts" at bounding box center [85, 144] width 57 height 35
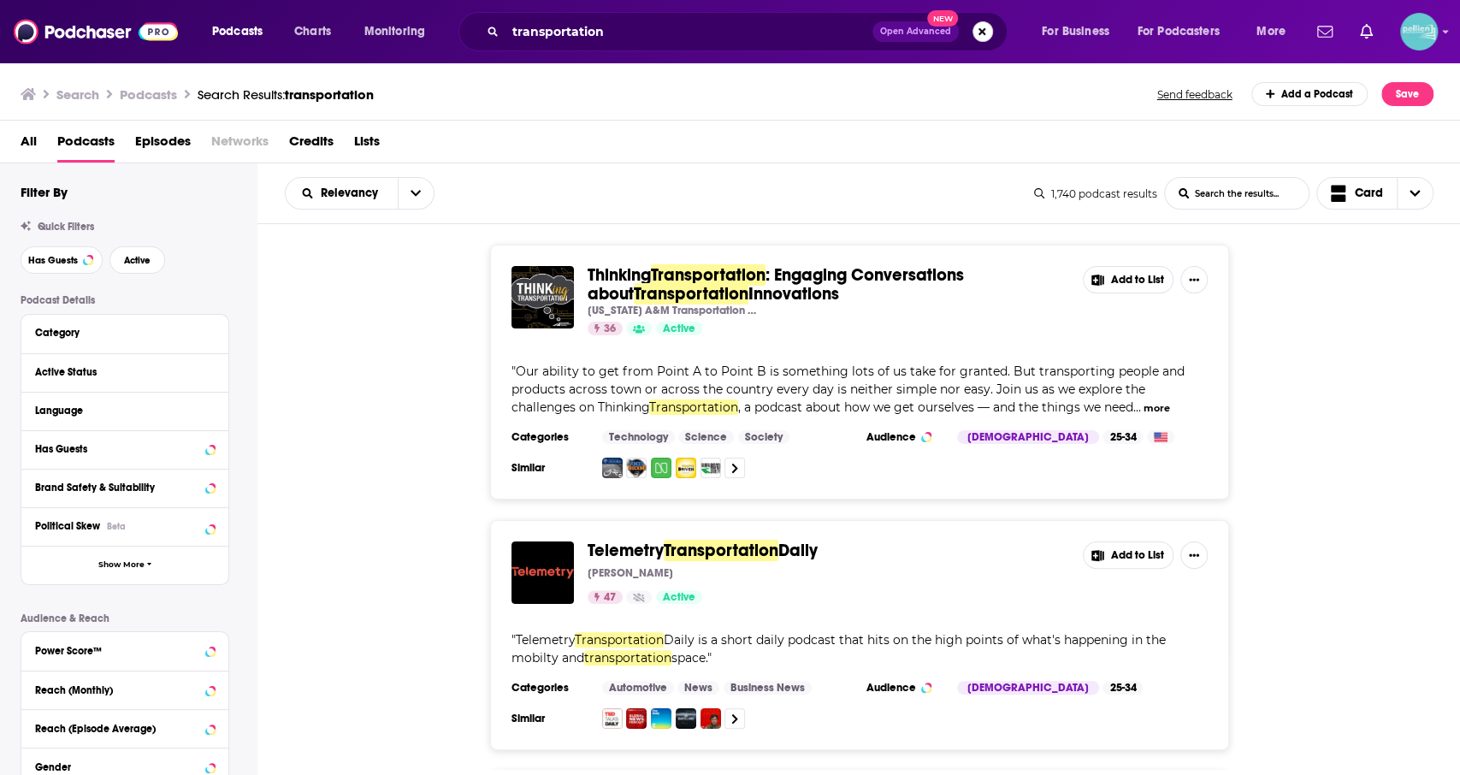
click at [981, 38] on button "Search podcasts, credits, & more..." at bounding box center [982, 31] width 21 height 21
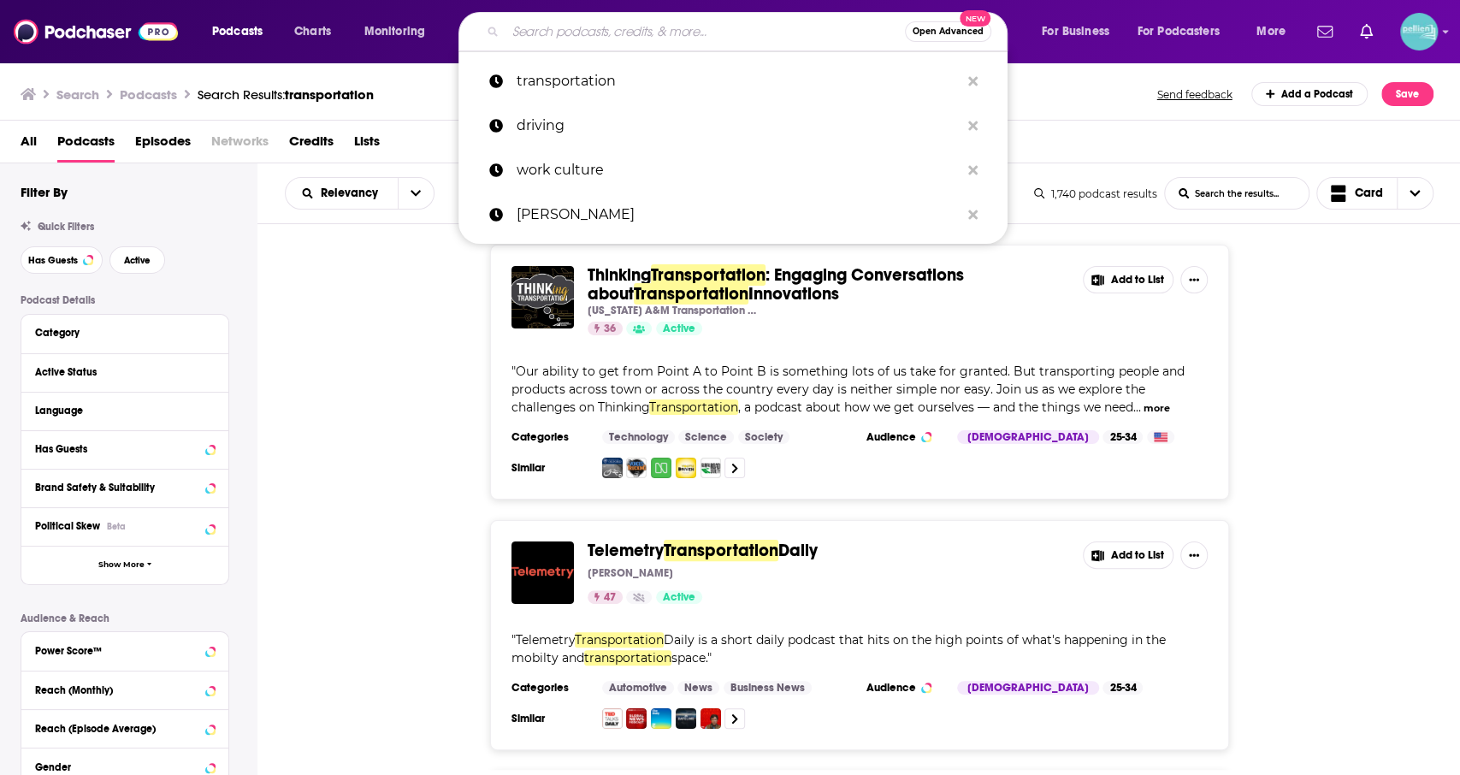
click at [610, 30] on input "Search podcasts, credits, & more..." at bounding box center [704, 31] width 399 height 27
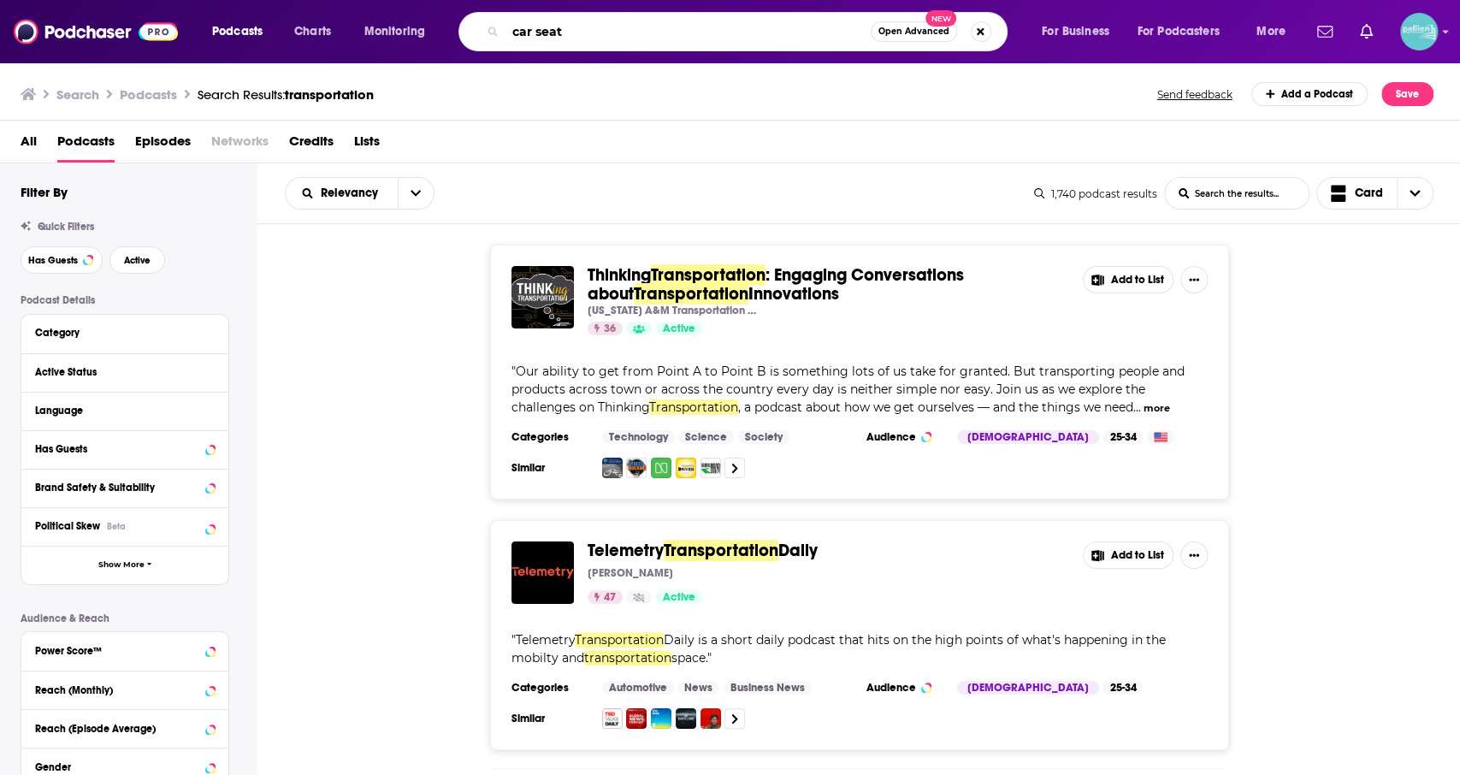
type input "car seat"
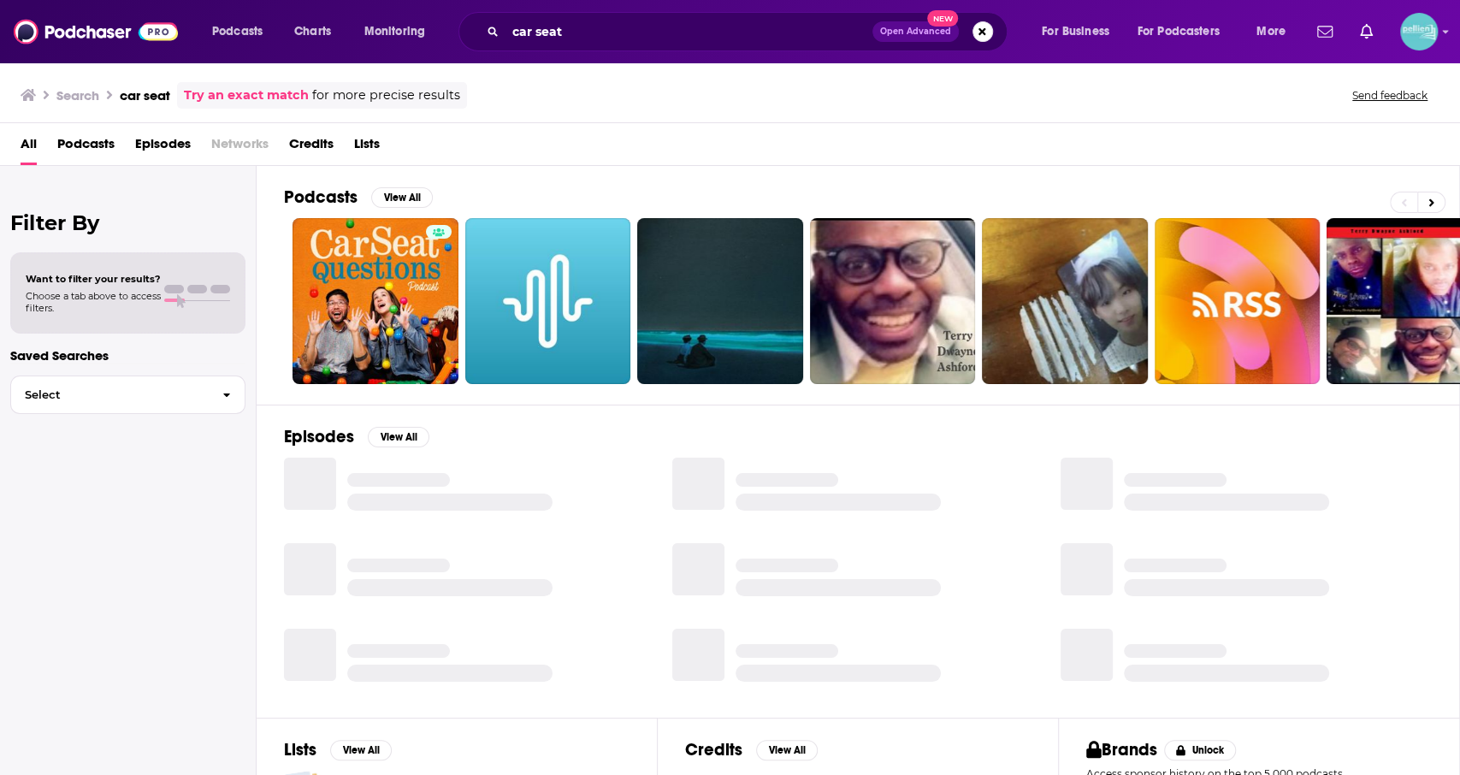
click at [91, 149] on span "Podcasts" at bounding box center [85, 147] width 57 height 35
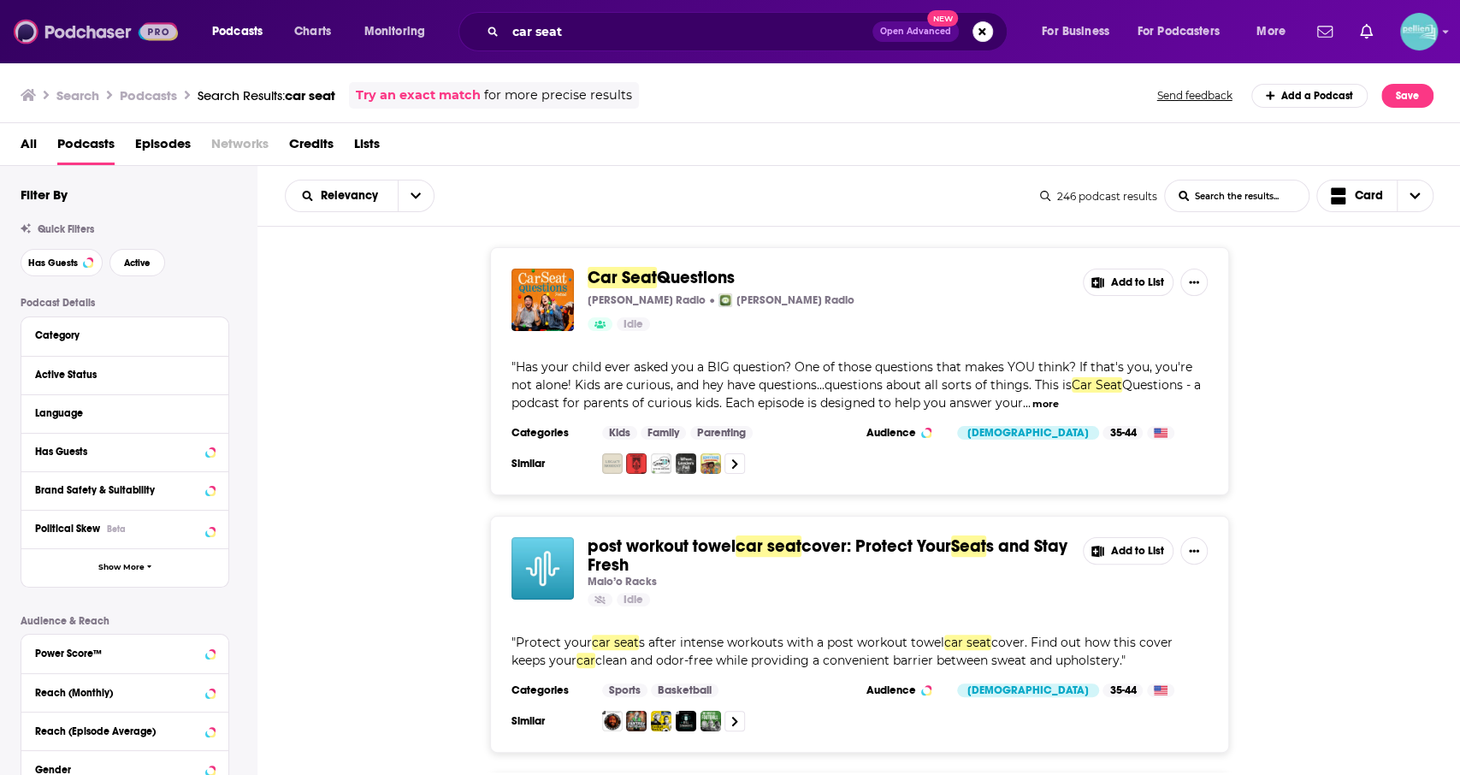
click at [102, 28] on img at bounding box center [96, 31] width 164 height 32
